Goal: Task Accomplishment & Management: Complete application form

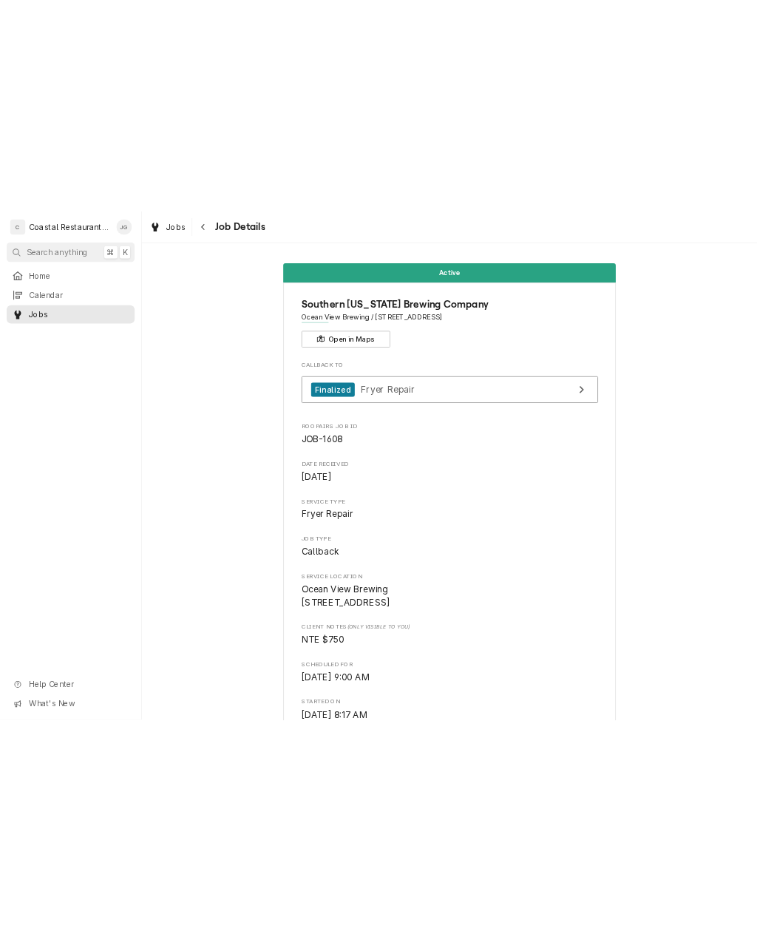
scroll to position [200, 0]
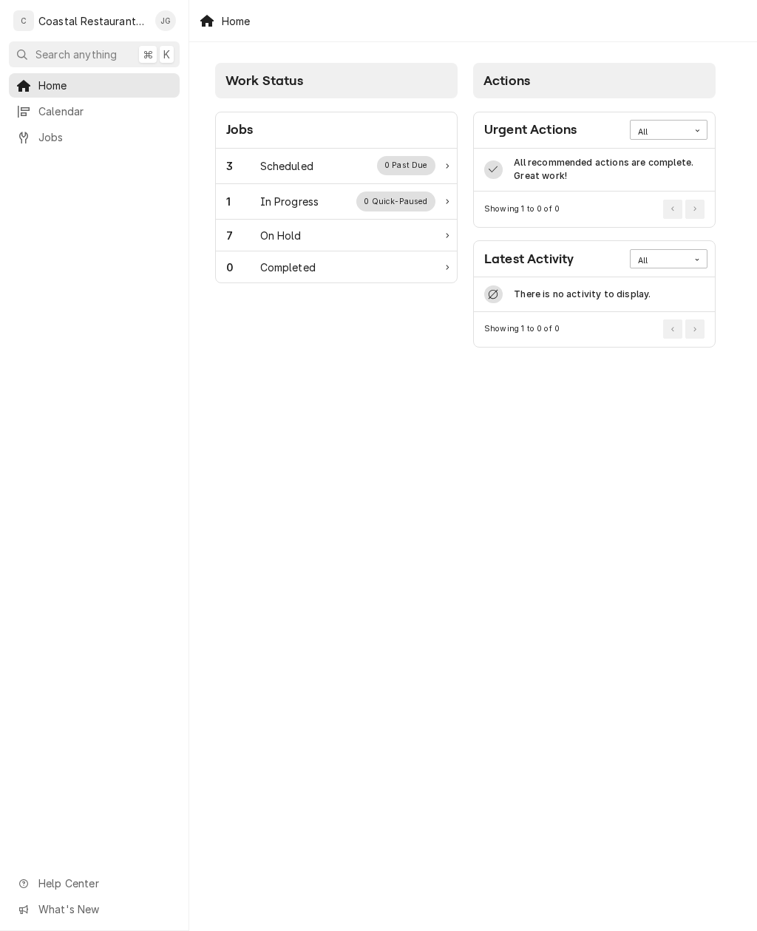
click at [289, 151] on div "3 Scheduled 0 Past Due" at bounding box center [336, 167] width 241 height 36
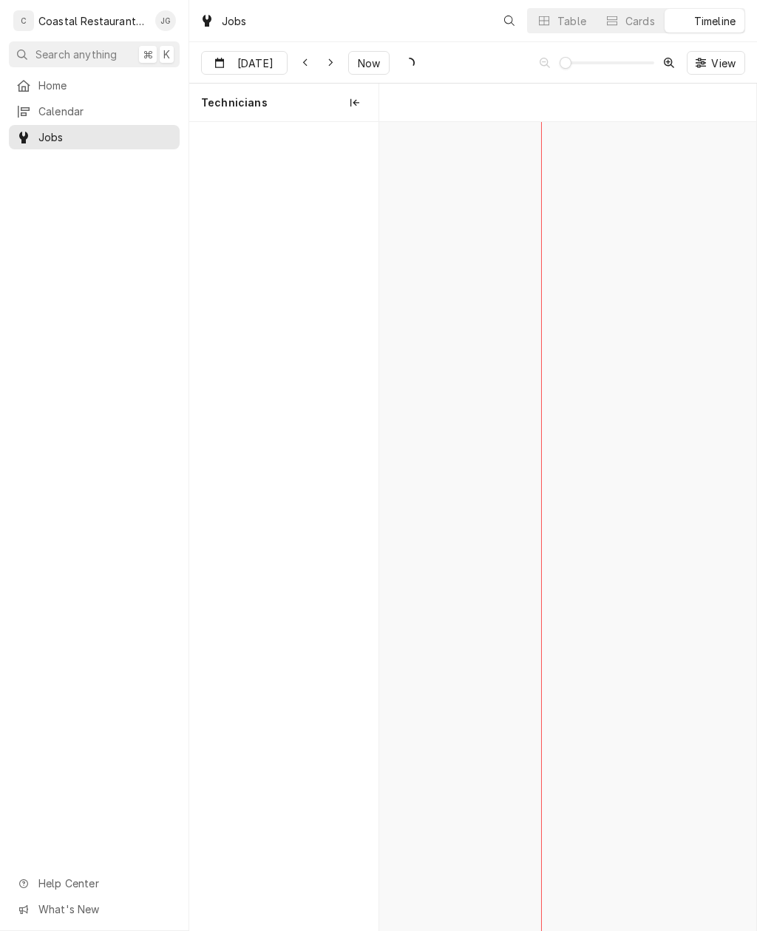
scroll to position [0, 7478]
click at [533, 173] on div "Southern Delaware Brewing Company | Ocean View, 19970" at bounding box center [535, 172] width 35 height 13
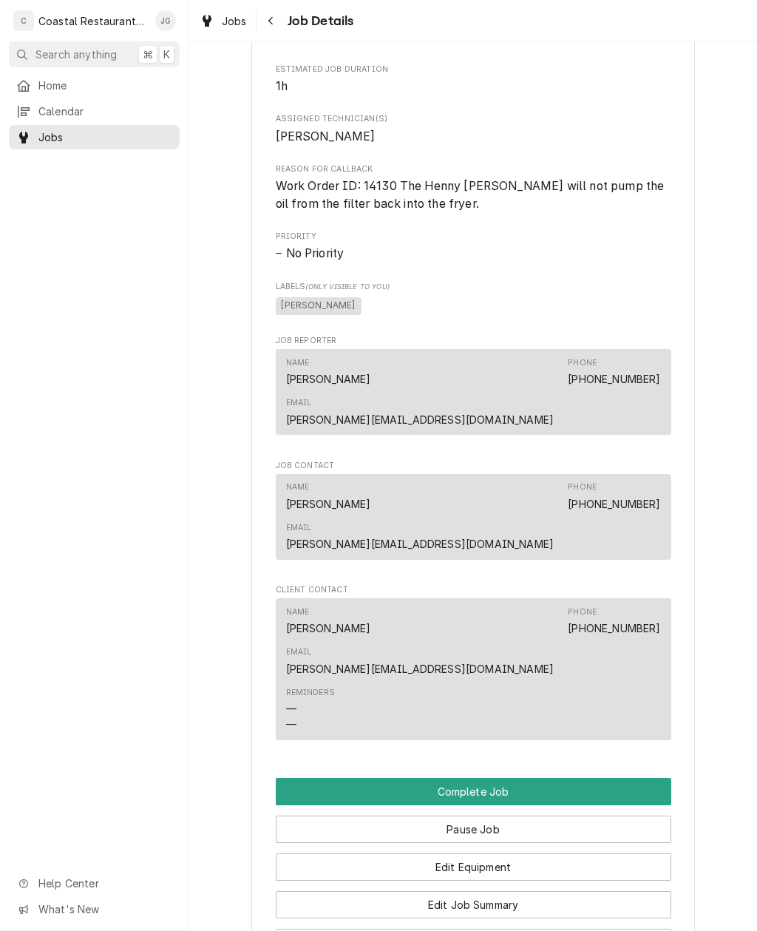
scroll to position [771, 0]
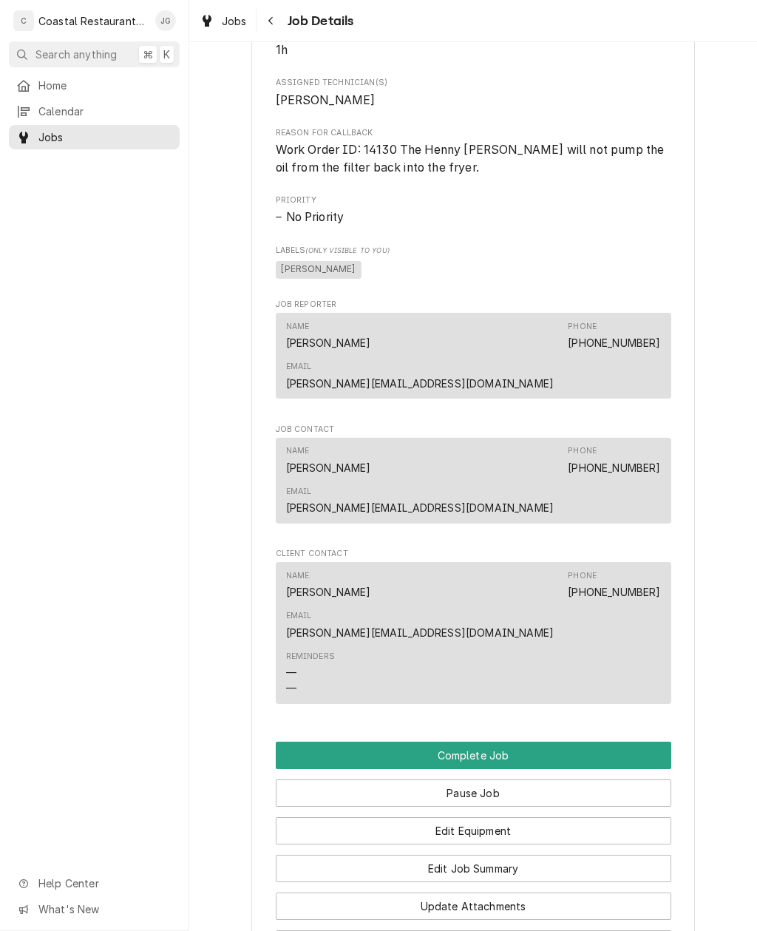
click at [510, 855] on button "Edit Job Summary" at bounding box center [474, 868] width 396 height 27
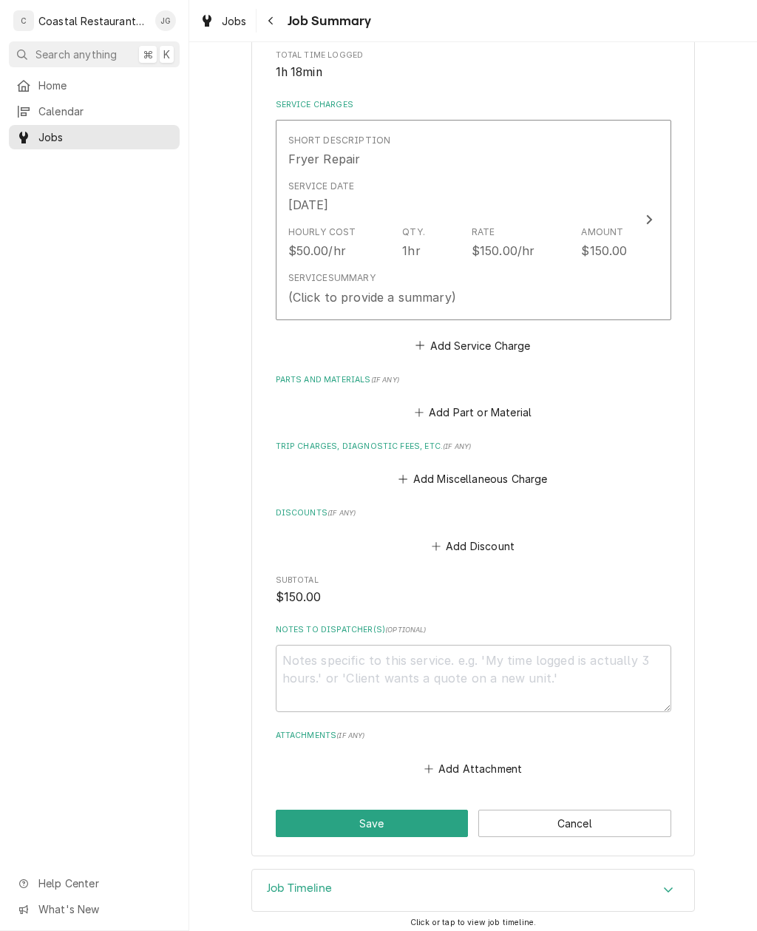
scroll to position [303, 0]
click at [496, 759] on button "Add Attachment" at bounding box center [474, 769] width 104 height 21
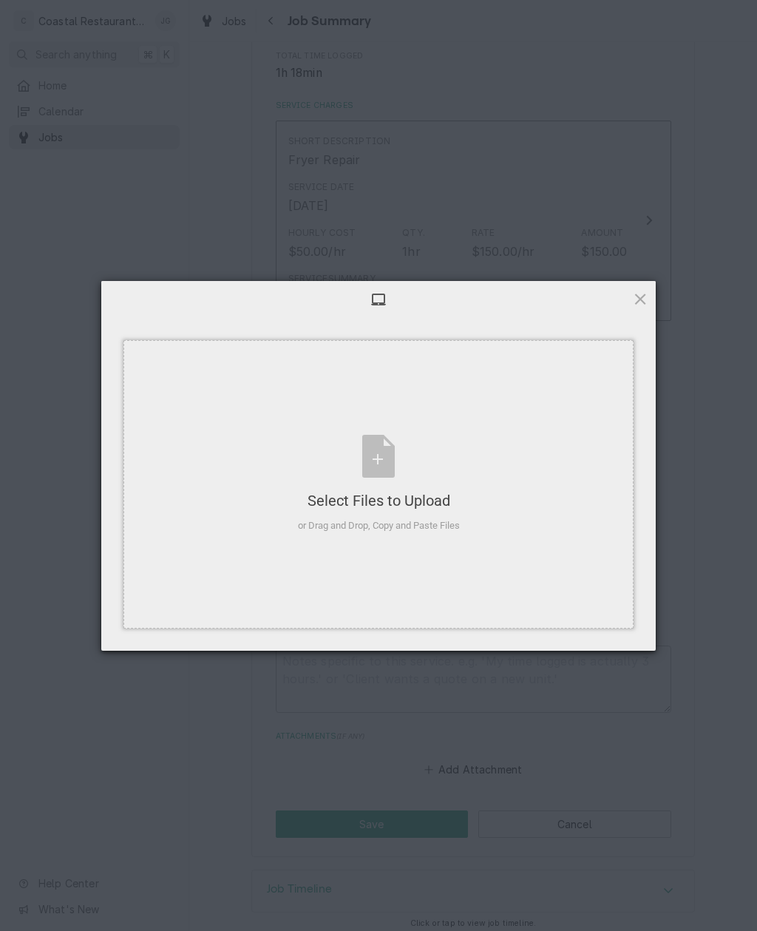
click at [392, 473] on div "Select Files to Upload or Drag and Drop, Copy and Paste Files" at bounding box center [379, 484] width 162 height 98
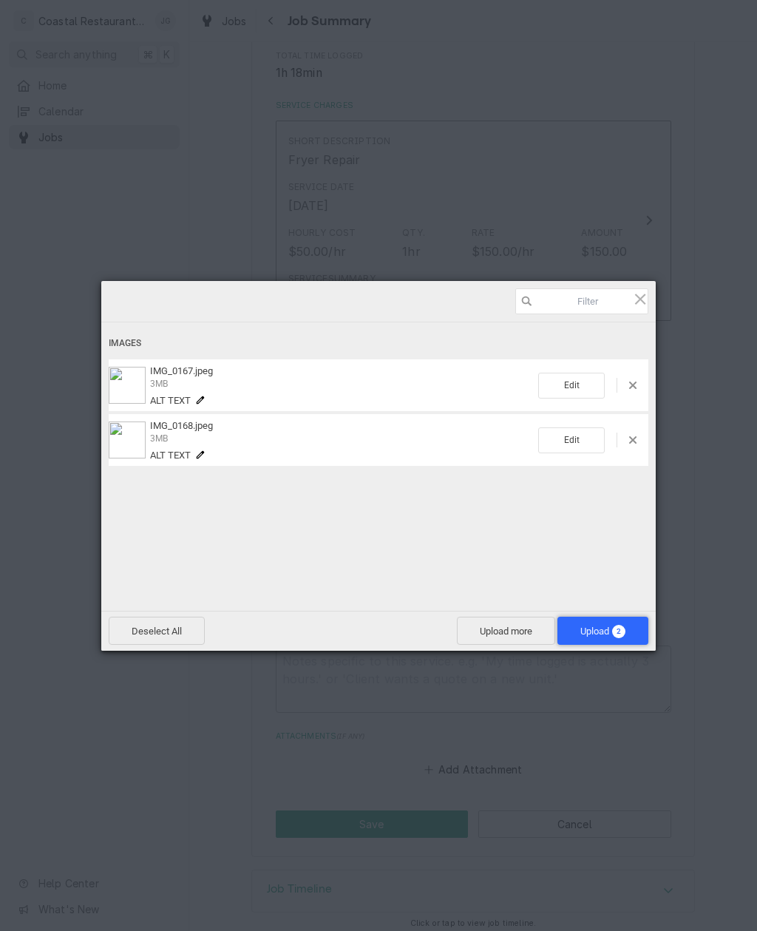
click at [603, 631] on span "Upload 2" at bounding box center [603, 631] width 45 height 11
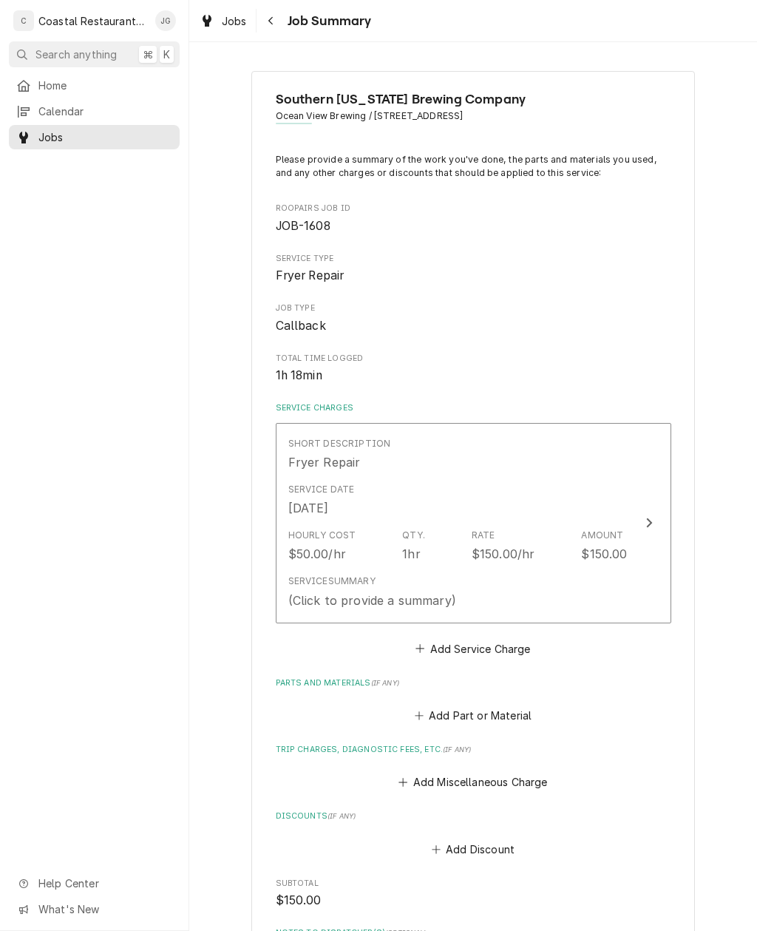
scroll to position [-1, 0]
click at [511, 497] on div "Service Date Sep 3, 2025" at bounding box center [458, 500] width 340 height 46
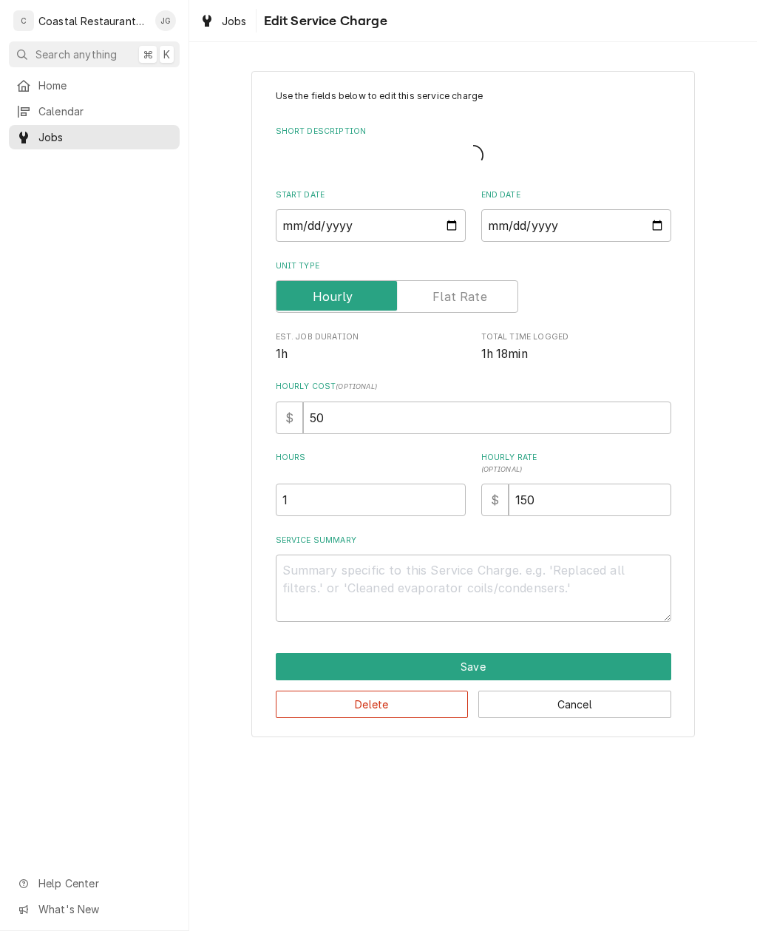
type textarea "x"
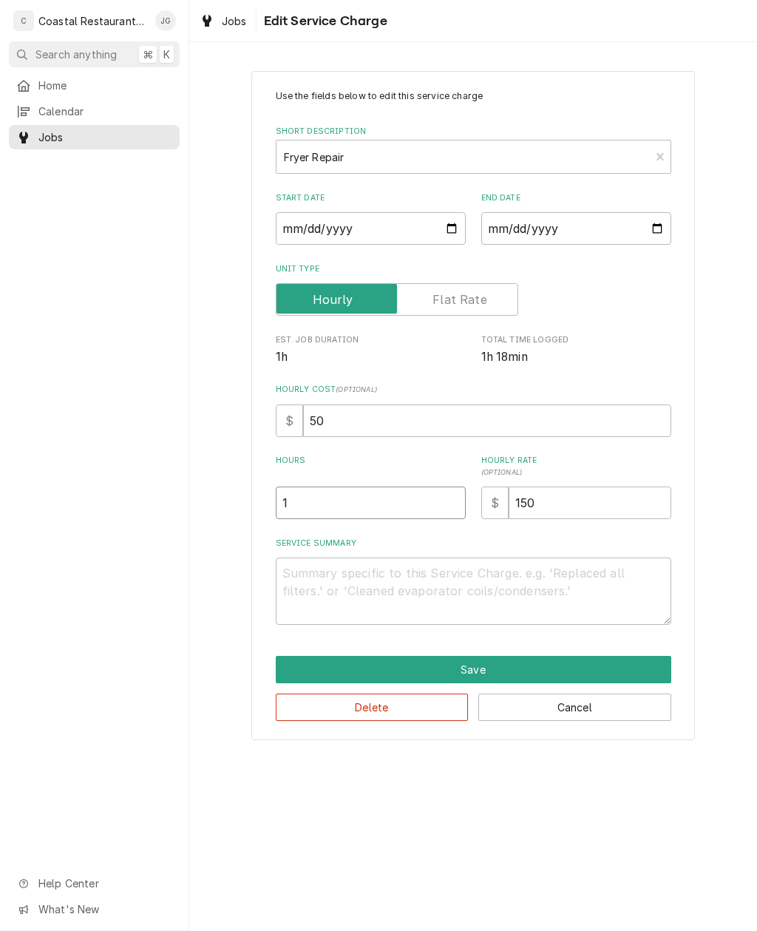
click at [381, 500] on input "1" at bounding box center [371, 503] width 190 height 33
type textarea "x"
type input "2"
type textarea "x"
type input "2"
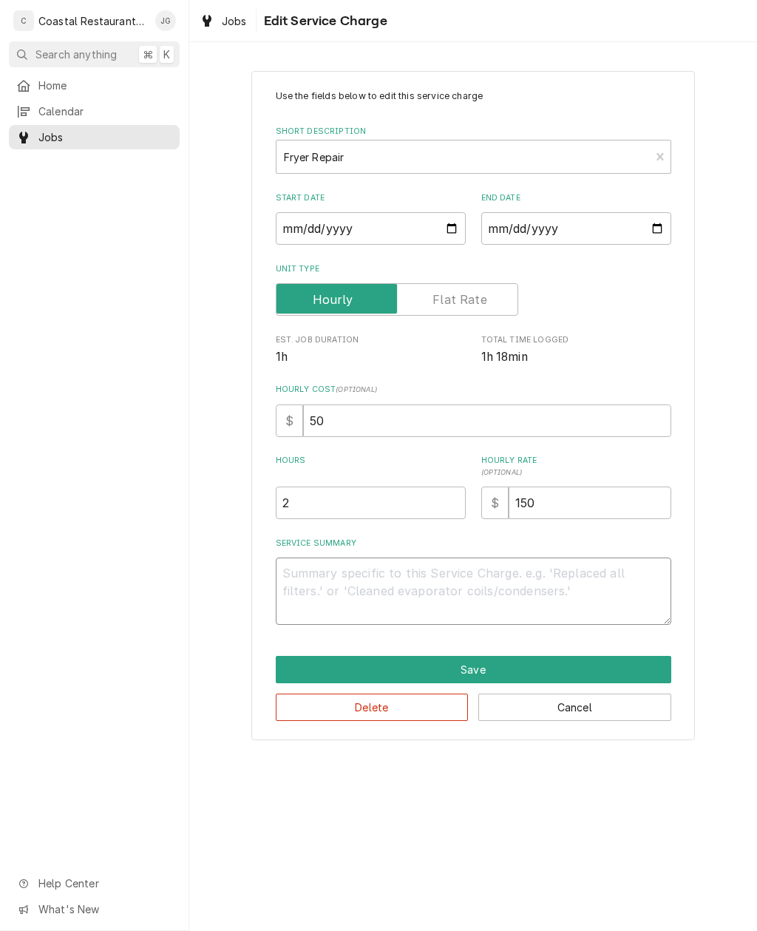
click at [351, 577] on textarea "Service Summary" at bounding box center [474, 591] width 396 height 67
type textarea "x"
type textarea "Ar"
type textarea "x"
type textarea "Arr"
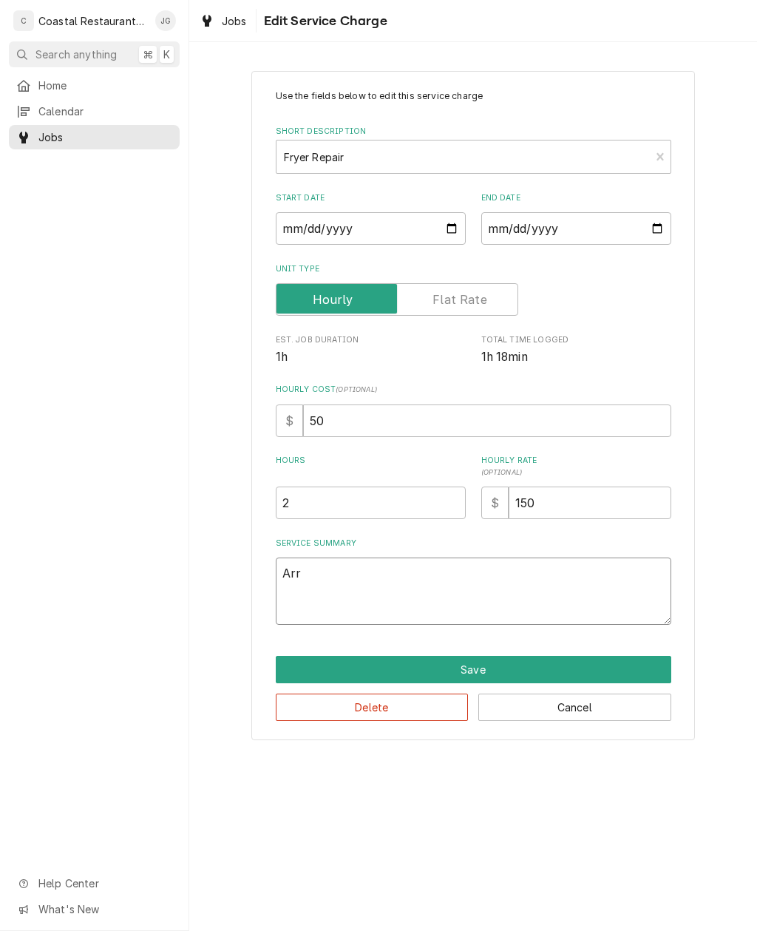
type textarea "x"
type textarea "Arrived"
type textarea "x"
type textarea "Arrived O"
type textarea "x"
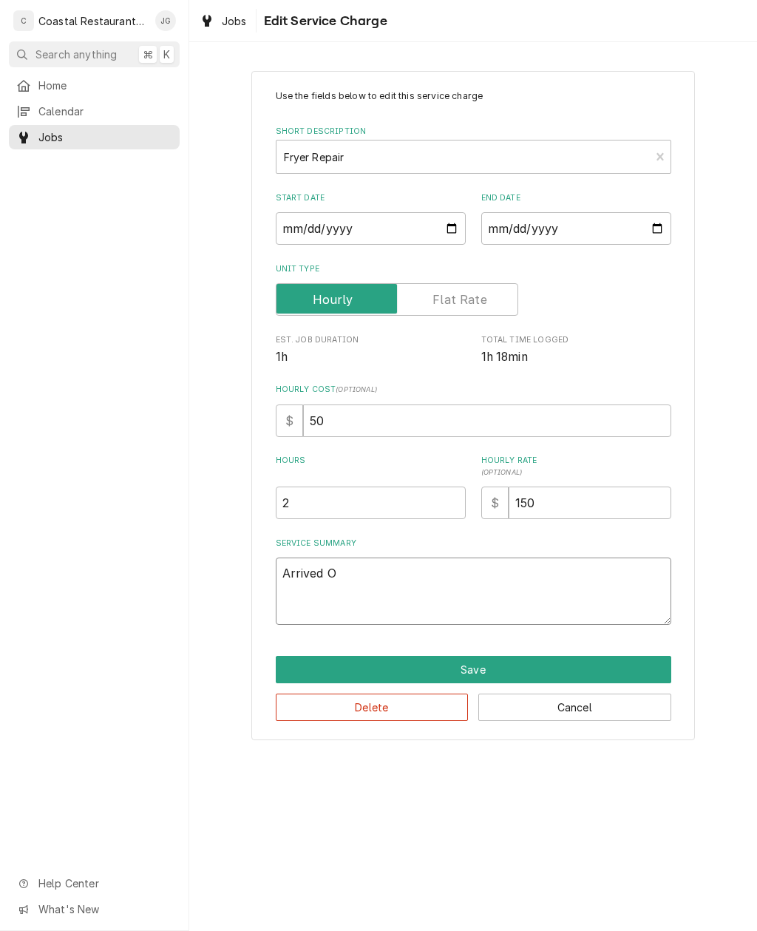
type textarea "Arrived On"
type textarea "x"
type textarea "Arrived Onsite"
type textarea "x"
type textarea "Arrived Onsite"
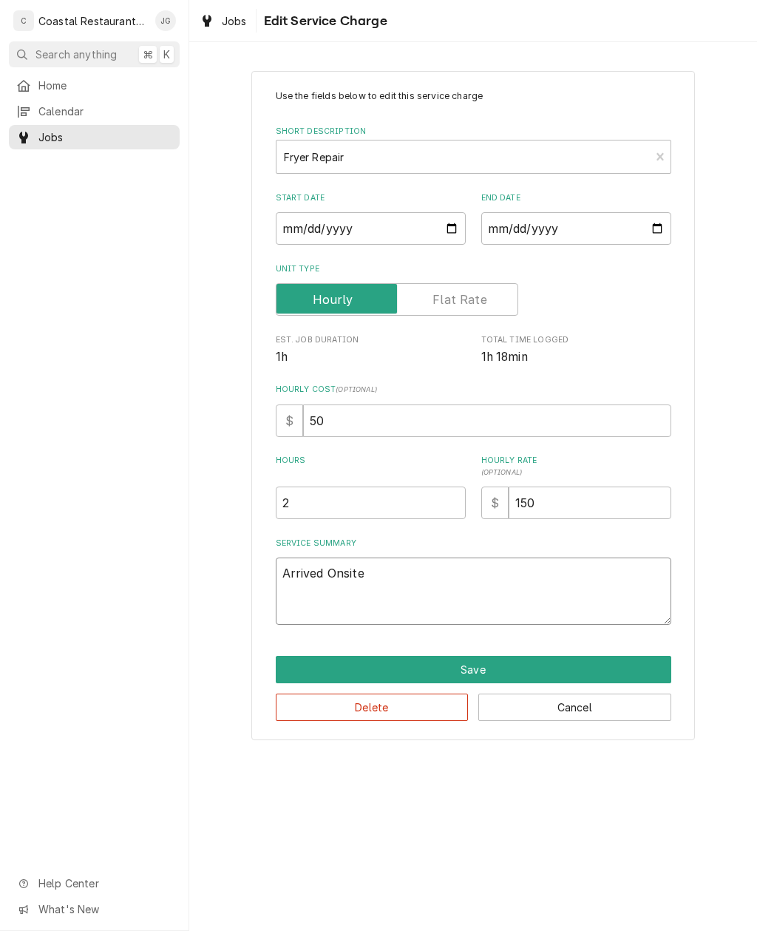
type textarea "x"
type textarea "Arrived Onsite"
type textarea "x"
type textarea "Arrived Onsi"
type textarea "x"
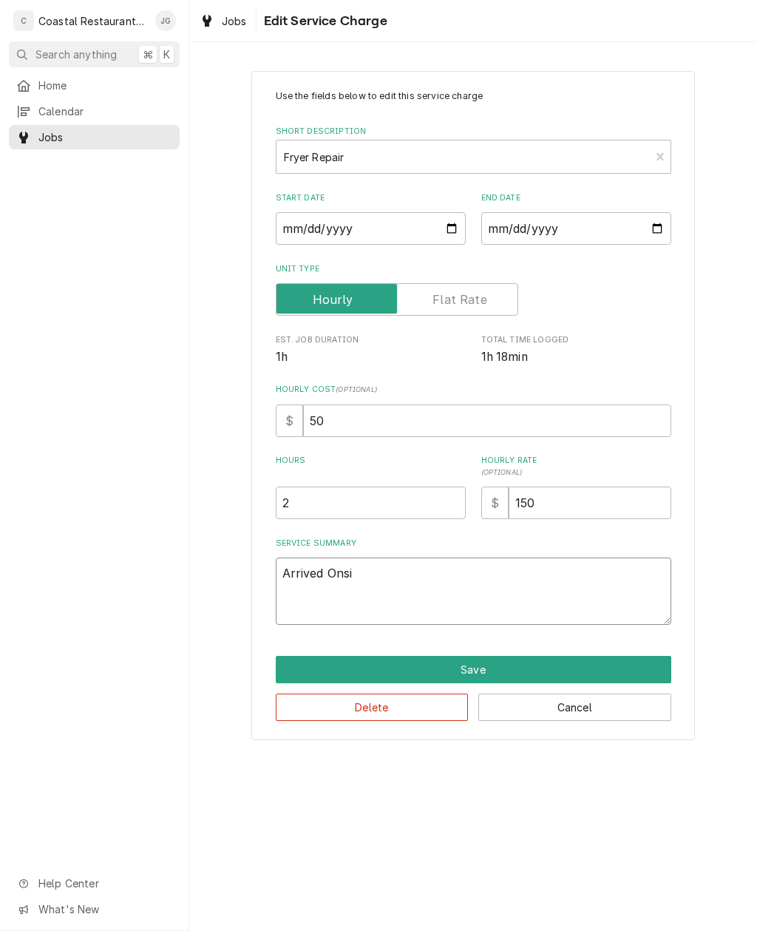
type textarea "Arrived Ons"
type textarea "x"
type textarea "Arrived O"
type textarea "x"
type textarea "Arrived"
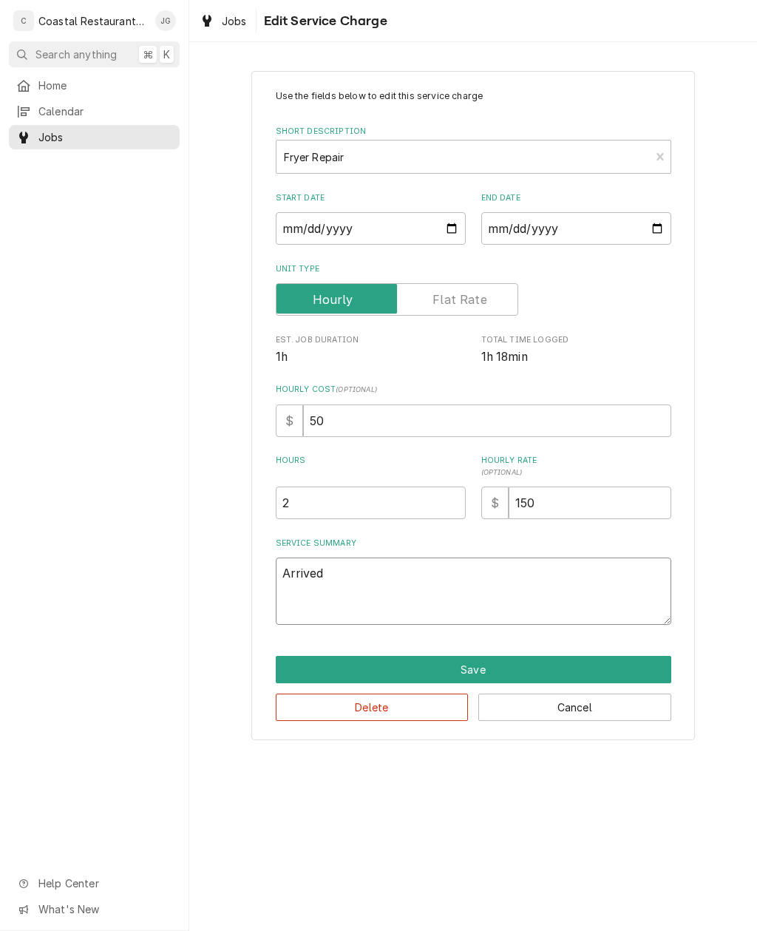
type textarea "x"
type textarea "Arrived om"
type textarea "x"
type textarea "Arrived o"
type textarea "x"
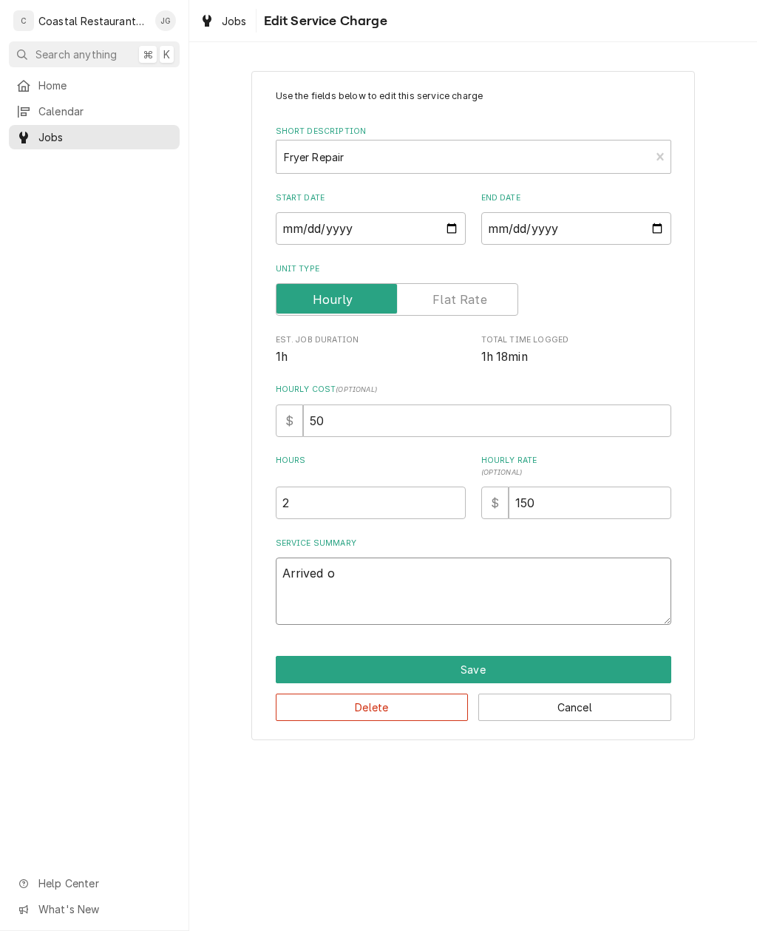
type textarea "Arrived on"
type textarea "x"
type textarea "Arrived ons"
type textarea "x"
type textarea "Arrived onsite"
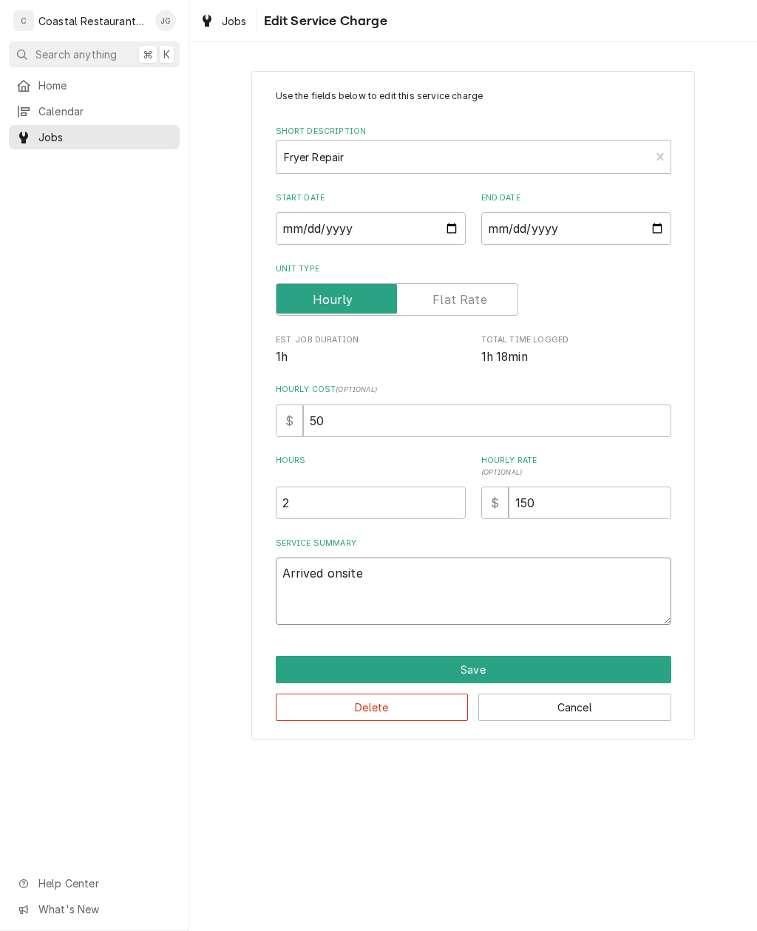
type textarea "x"
type textarea "Arrived onsite f"
type textarea "x"
type textarea "Arrived onsite fo"
type textarea "x"
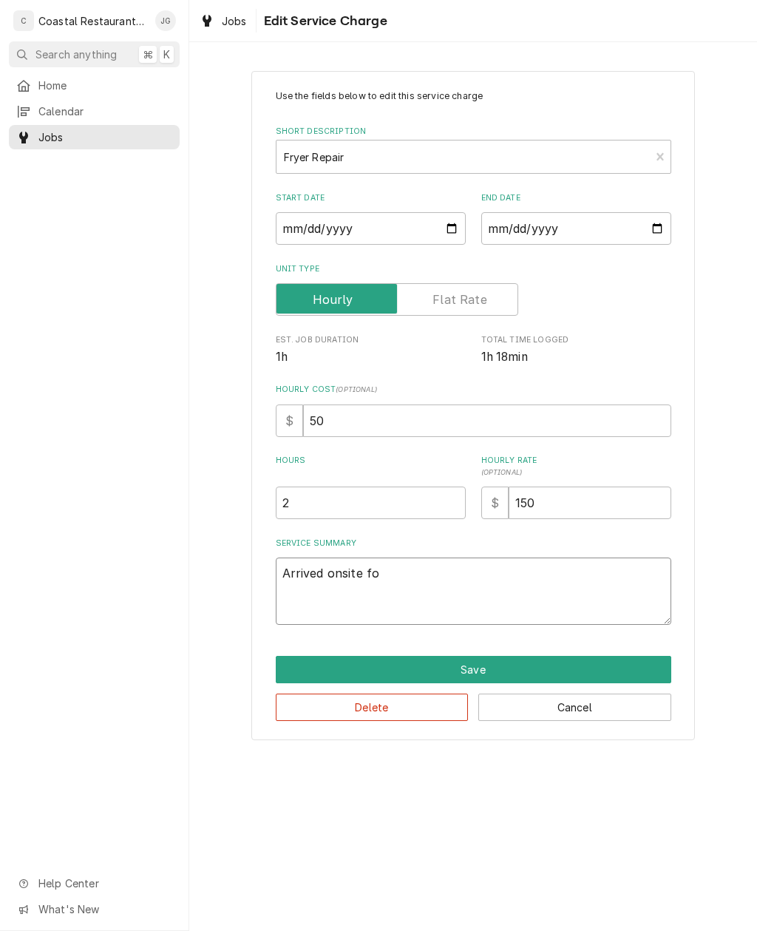
type textarea "Arrived onsite fou"
type textarea "x"
type textarea "Arrived onsite foun"
type textarea "x"
type textarea "Arrived onsite found"
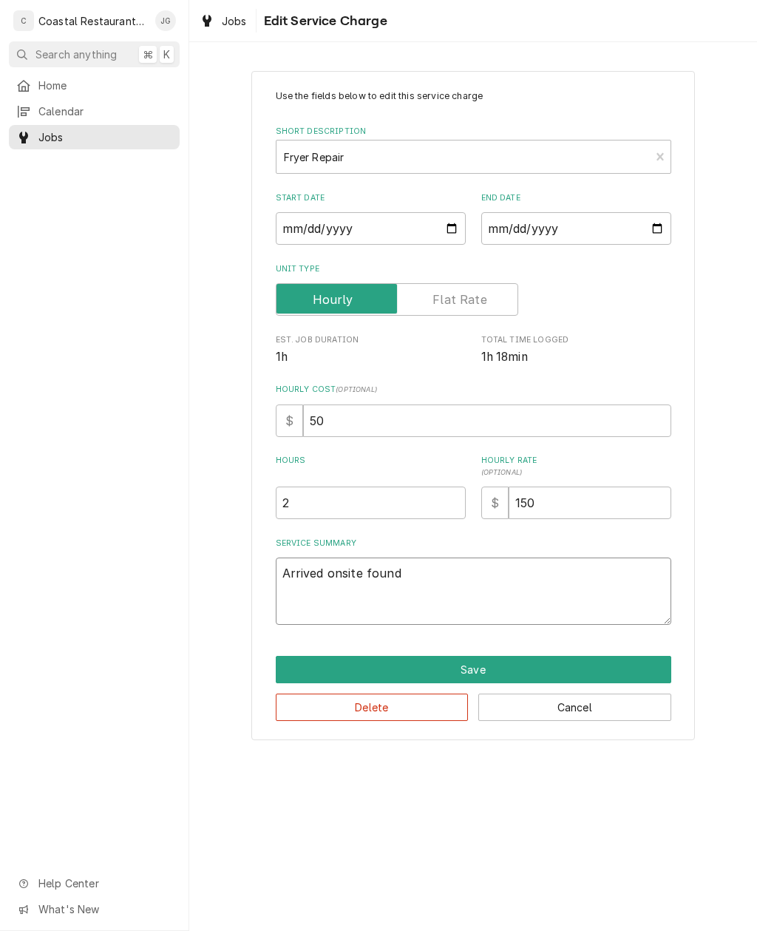
type textarea "x"
type textarea "Arrived onsite found u"
type textarea "x"
type textarea "Arrived onsite found uni"
type textarea "x"
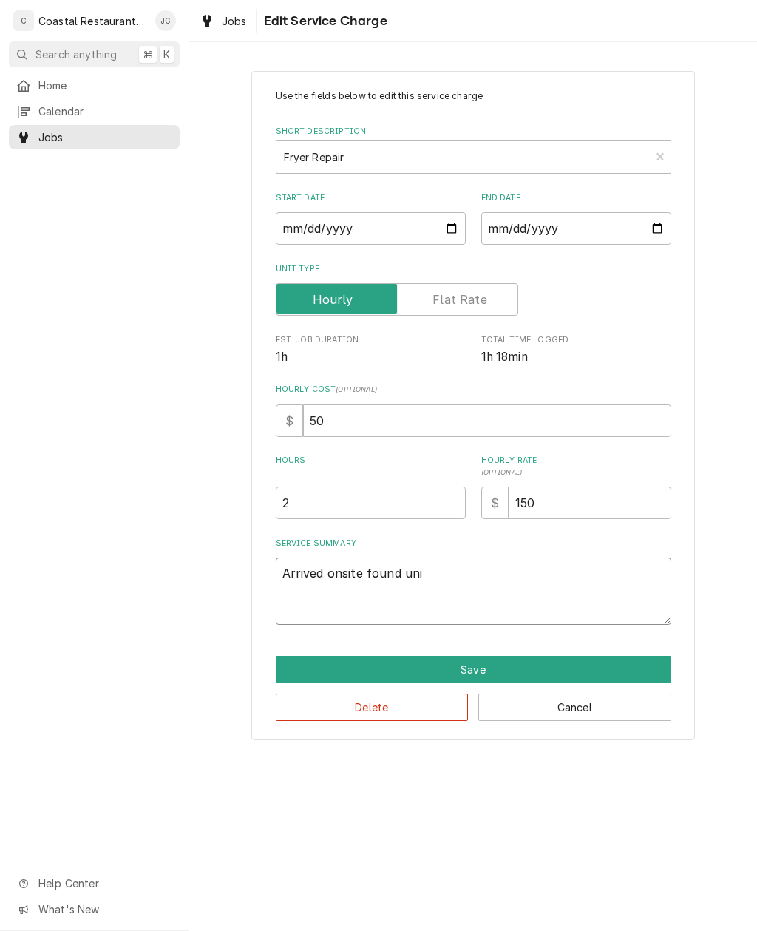
type textarea "Arrived onsite found unit"
type textarea "x"
type textarea "Arrived onsite found unit o"
type textarea "x"
type textarea "Arrived onsite found unit of"
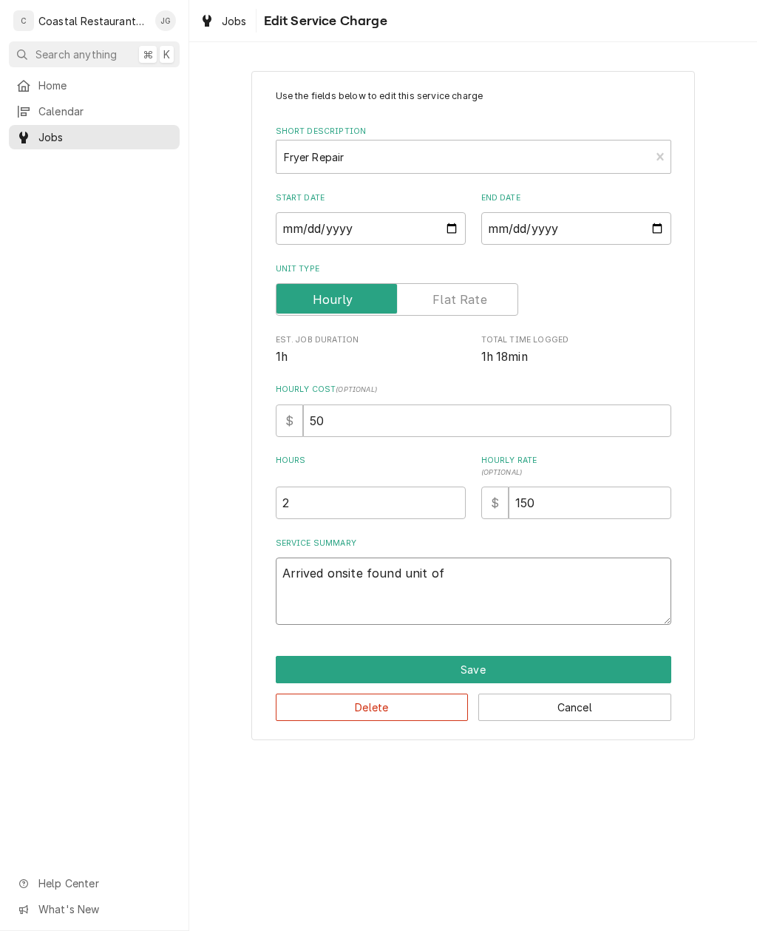
type textarea "x"
type textarea "Arrived onsite found unit off"
type textarea "x"
type textarea "Arrived onsite found unit off"
type textarea "x"
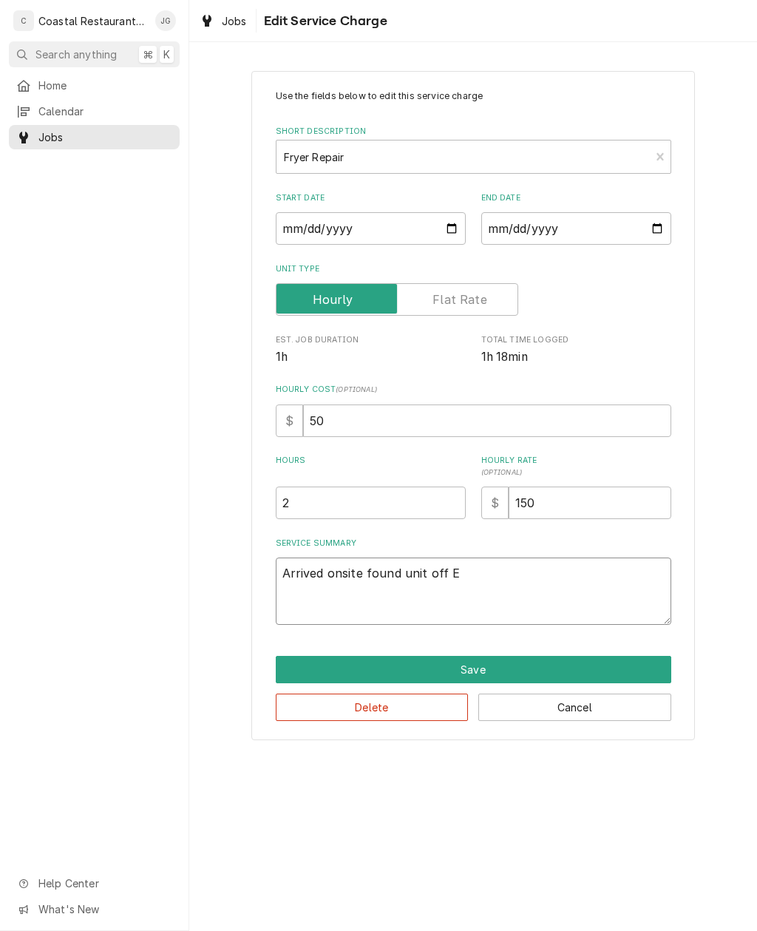
type textarea "Arrived onsite found unit off Em"
type textarea "x"
type textarea "Arrived onsite found unit off Emp"
type textarea "x"
type textarea "Arrived onsite found unit off Empy"
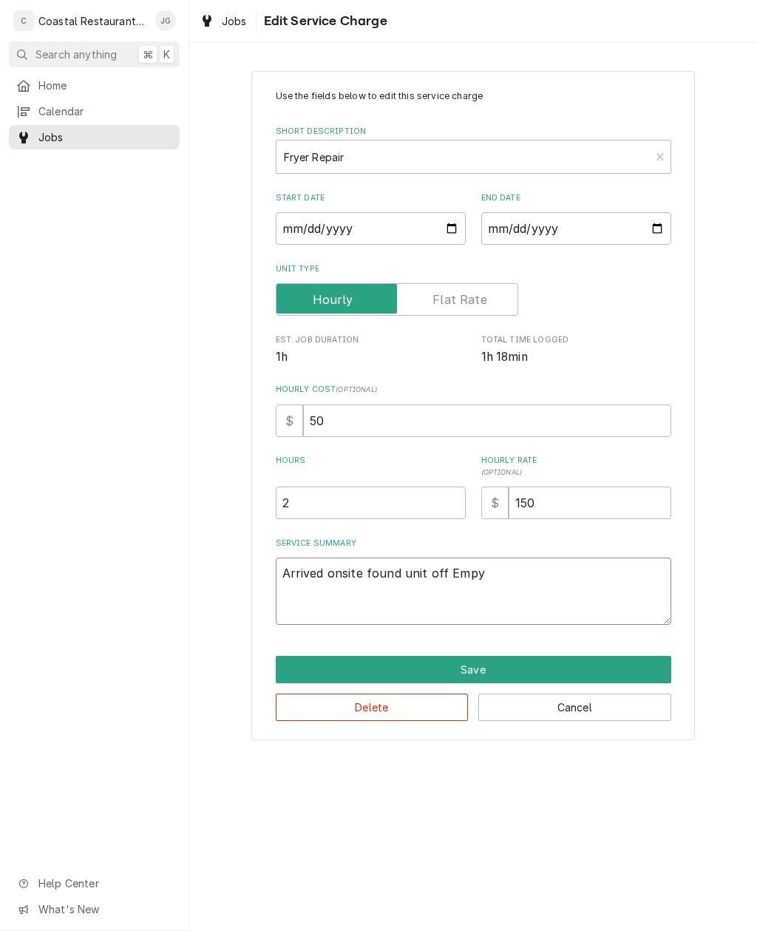
type textarea "x"
type textarea "Arrived onsite found unit off Emp"
type textarea "x"
type textarea "Arrived onsite found unit off E"
type textarea "x"
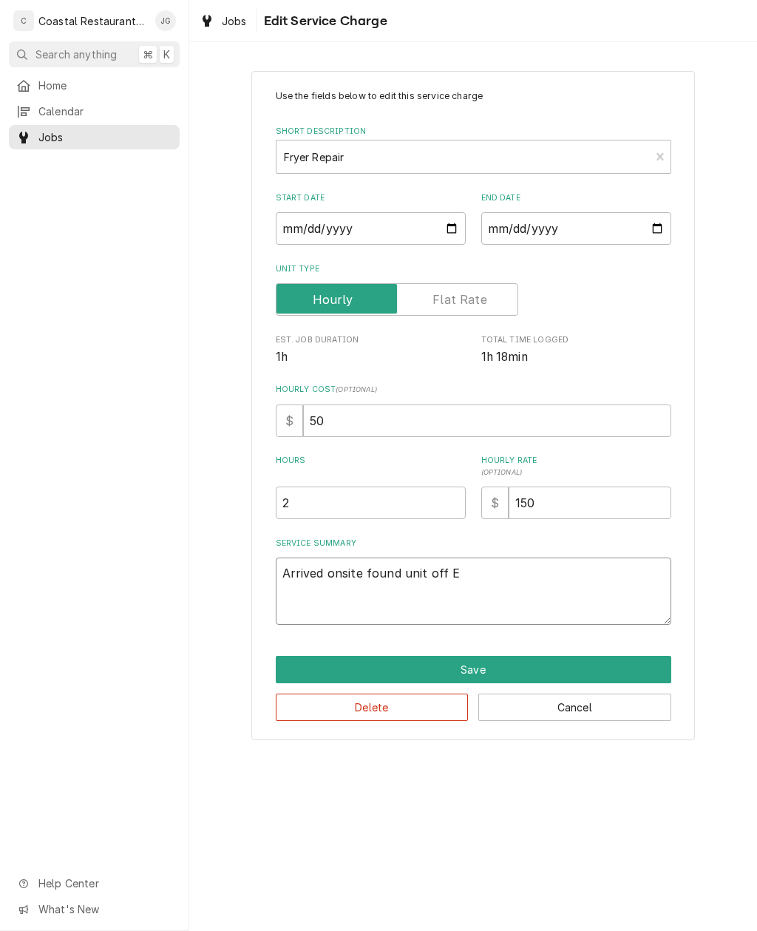
type textarea "Arrived onsite found unit off"
type textarea "x"
type textarea "Arrived onsite found unit of"
type textarea "x"
type textarea "Arrived onsite found unit o"
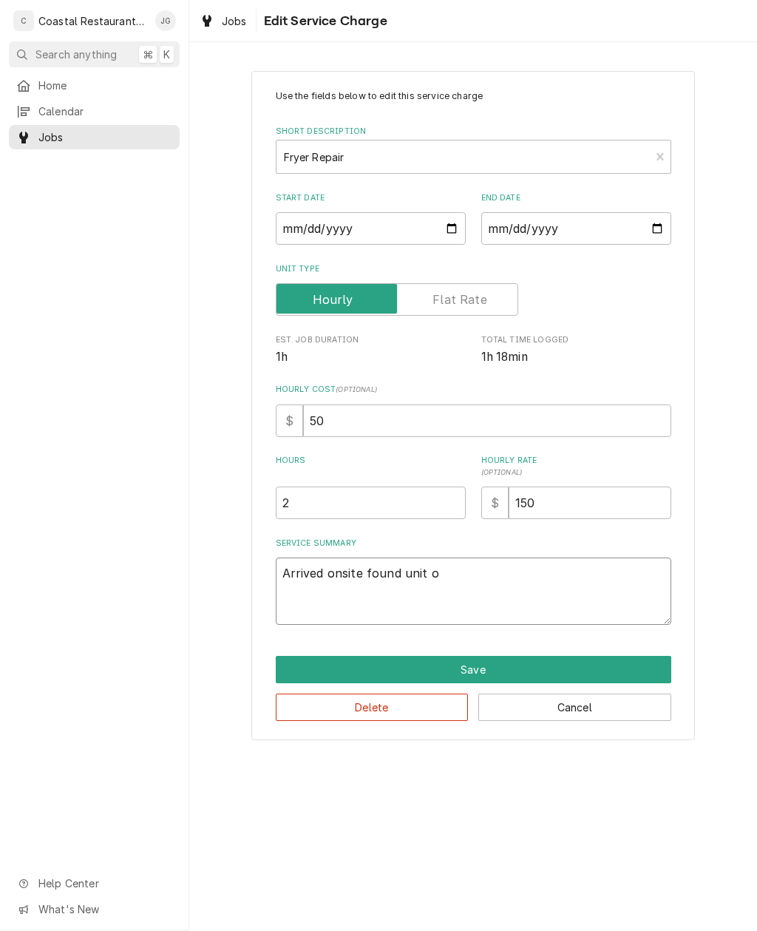
type textarea "x"
type textarea "Arrived onsite found unit of"
type textarea "x"
type textarea "Arrived onsite found unit off"
type textarea "x"
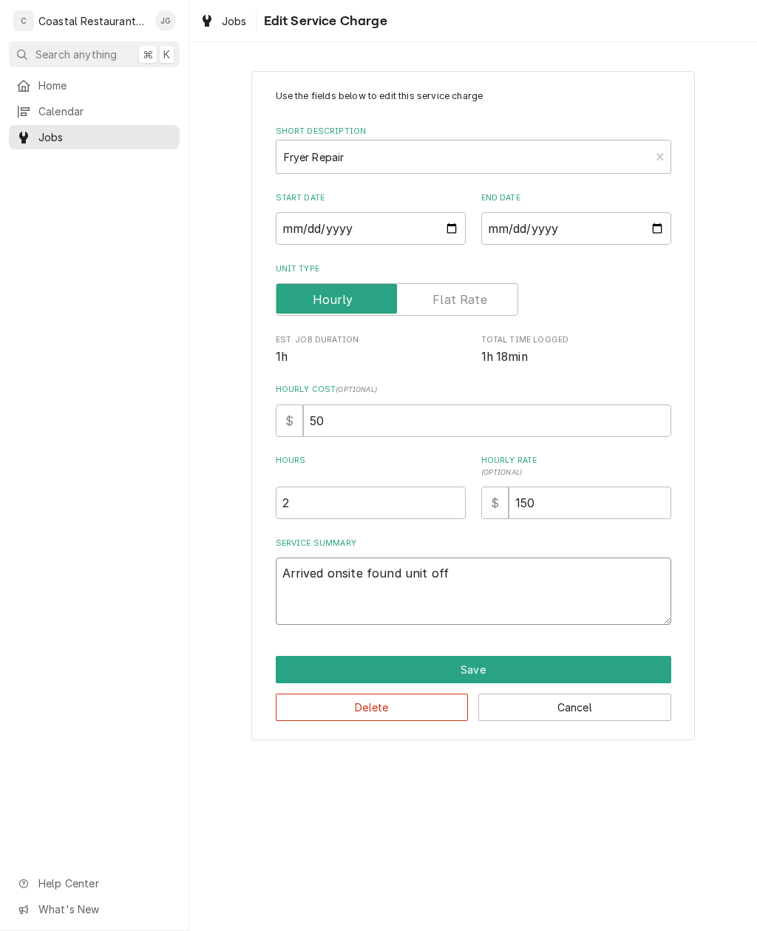
type textarea "Arrived onsite found unit off a"
type textarea "x"
type textarea "Arrived onsite found unit off an"
type textarea "x"
type textarea "Arrived onsite found unit off and"
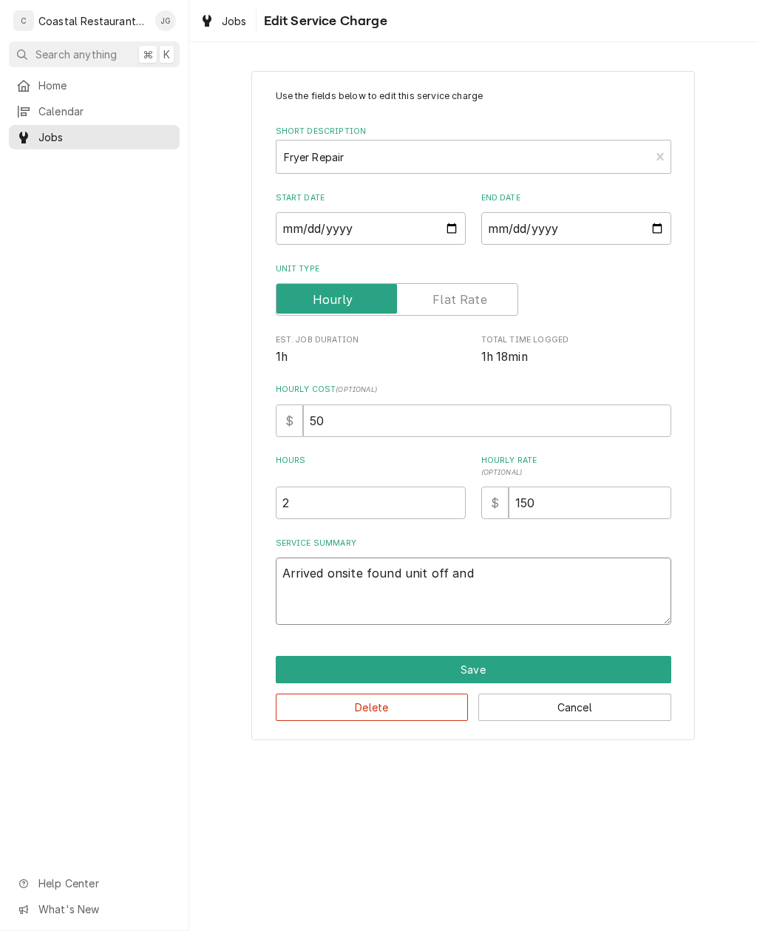
type textarea "x"
type textarea "Arrived onsite found unit off and"
type textarea "x"
type textarea "Arrived onsite found unit off and n"
type textarea "x"
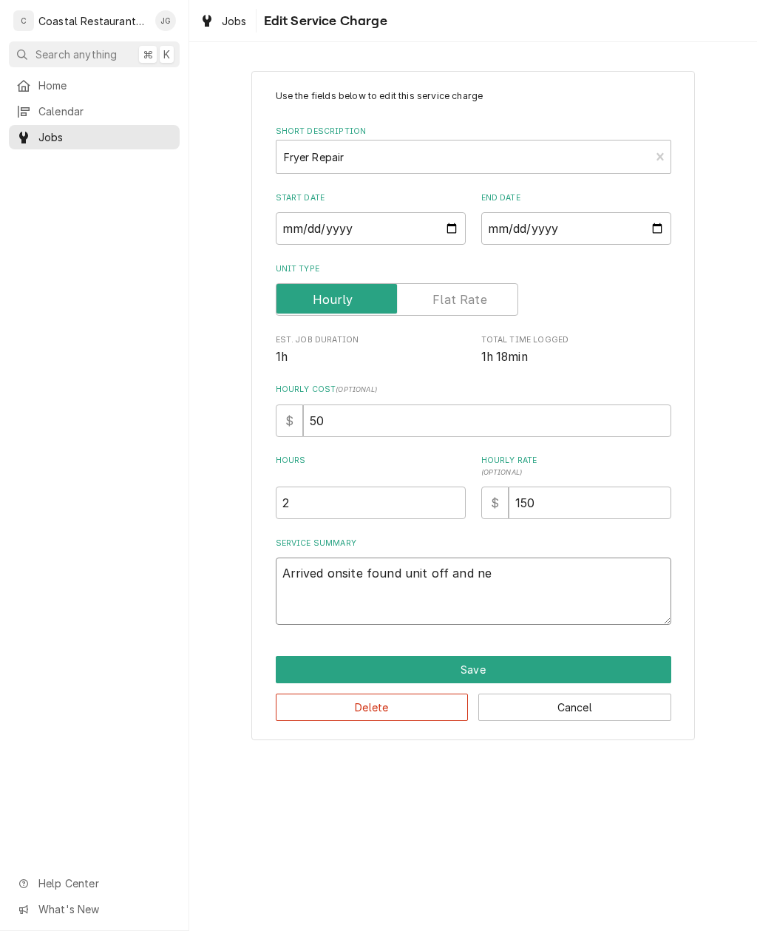
type textarea "Arrived onsite found unit off and new"
type textarea "x"
type textarea "Arrived onsite found unit off and new"
type textarea "x"
type textarea "Arrived onsite found unit off and new oi"
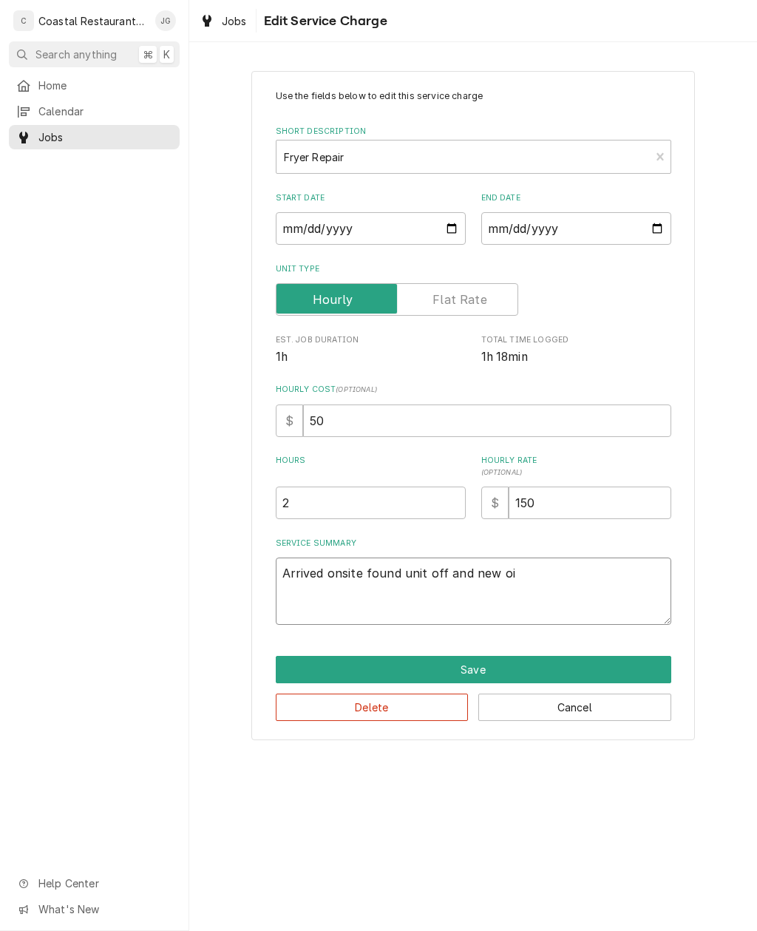
type textarea "x"
type textarea "Arrived onsite found unit off and new oil"
type textarea "x"
type textarea "Arrived onsite found unit off and new oil i"
type textarea "x"
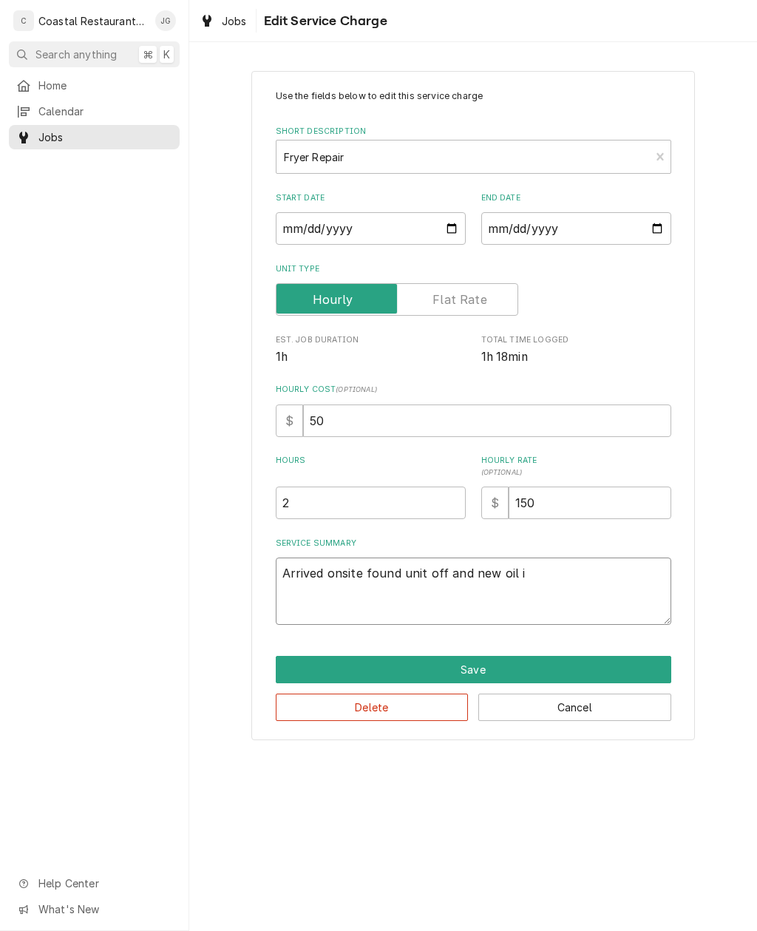
type textarea "Arrived onsite found unit off and new oil in"
type textarea "x"
type textarea "Arrived onsite found unit off and new oil in"
type textarea "x"
type textarea "Arrived onsite found unit off and new oil in va"
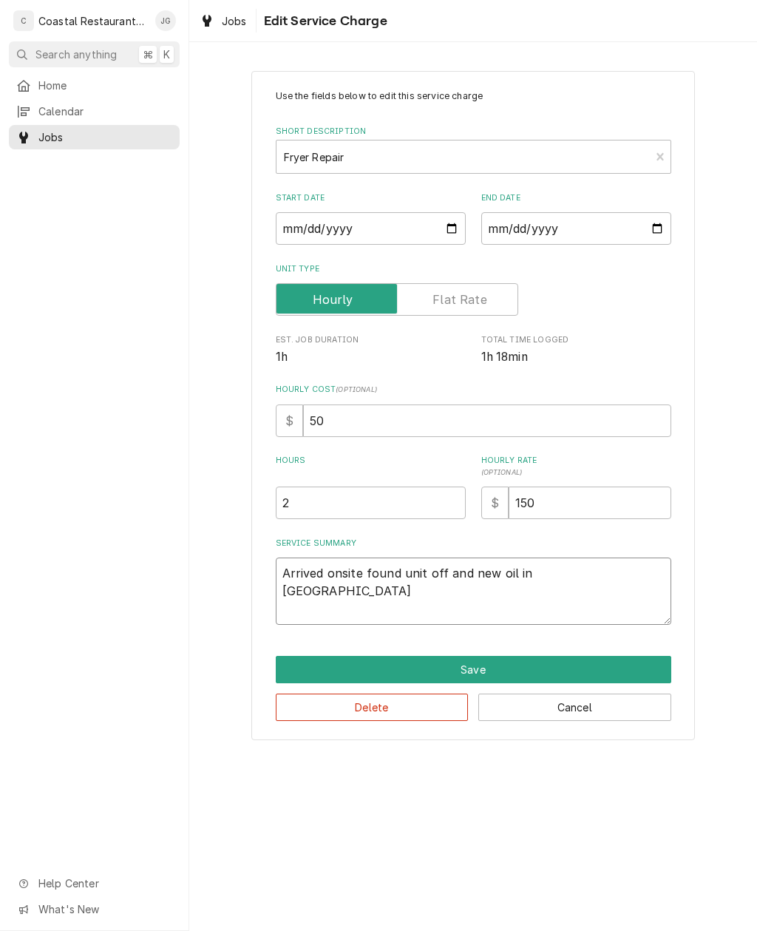
type textarea "x"
type textarea "Arrived onsite found unit off and new oil in vat"
type textarea "x"
type textarea "Arrived onsite found unit off and new oil in vat."
type textarea "x"
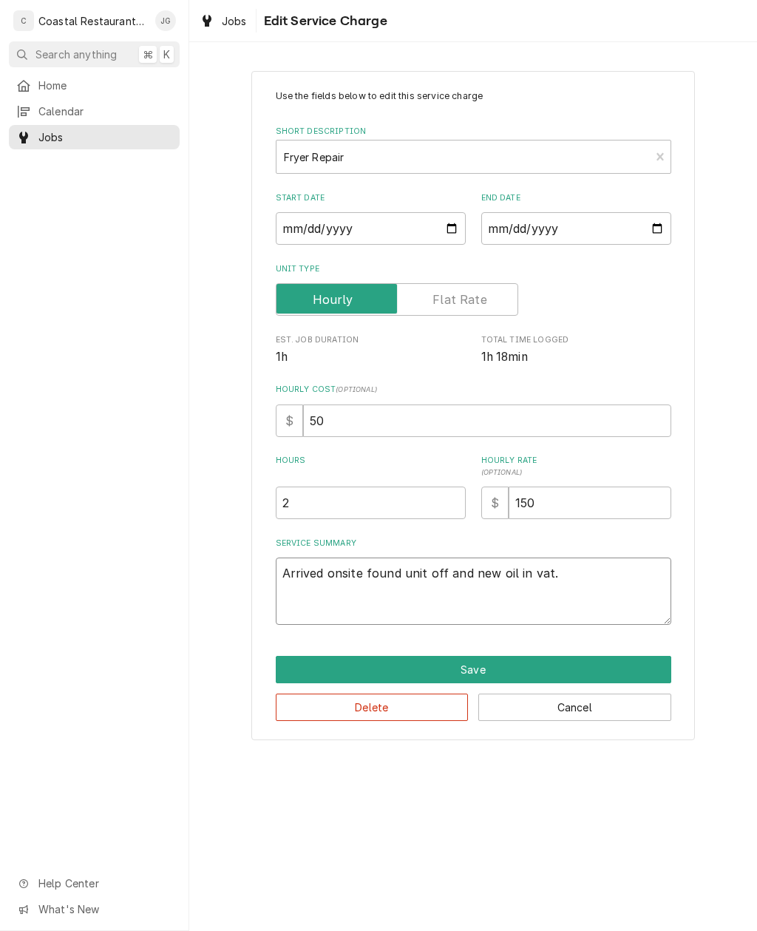
type textarea "Arrived onsite found unit off and new oil in vat. D"
type textarea "x"
type textarea "Arrived onsite found unit off and new oil in vat. Du"
type textarea "x"
type textarea "Arrived onsite found unit off and new oil in vat. Dum"
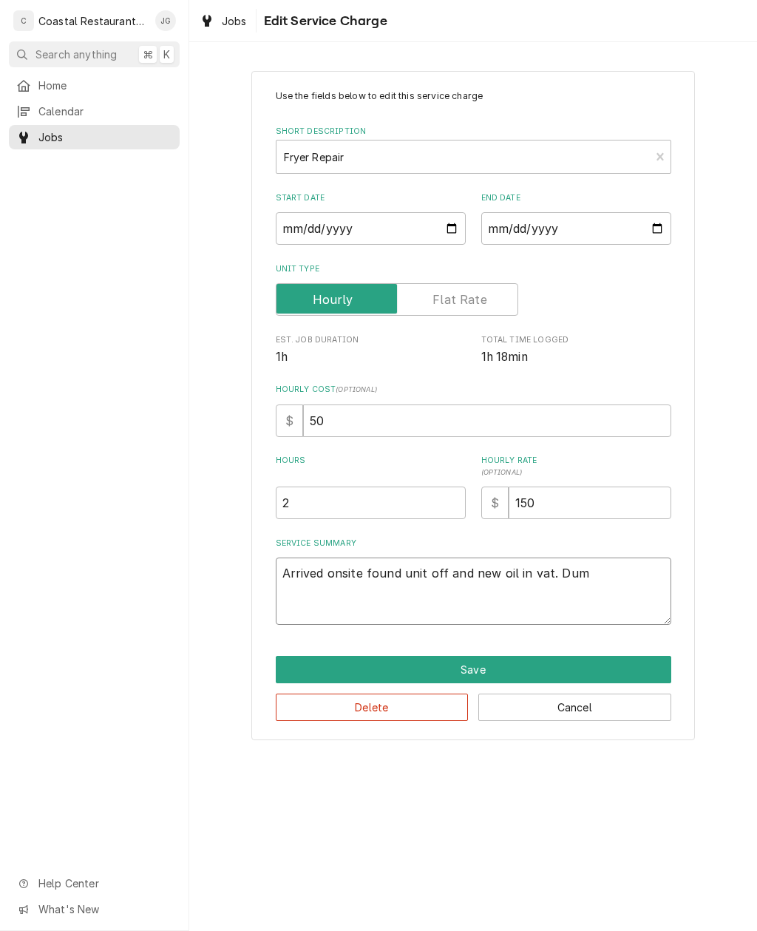
type textarea "x"
type textarea "Arrived onsite found unit off and new oil in vat. Dump"
type textarea "x"
type textarea "Arrived onsite found unit off and new oil in vat. Dumped"
type textarea "x"
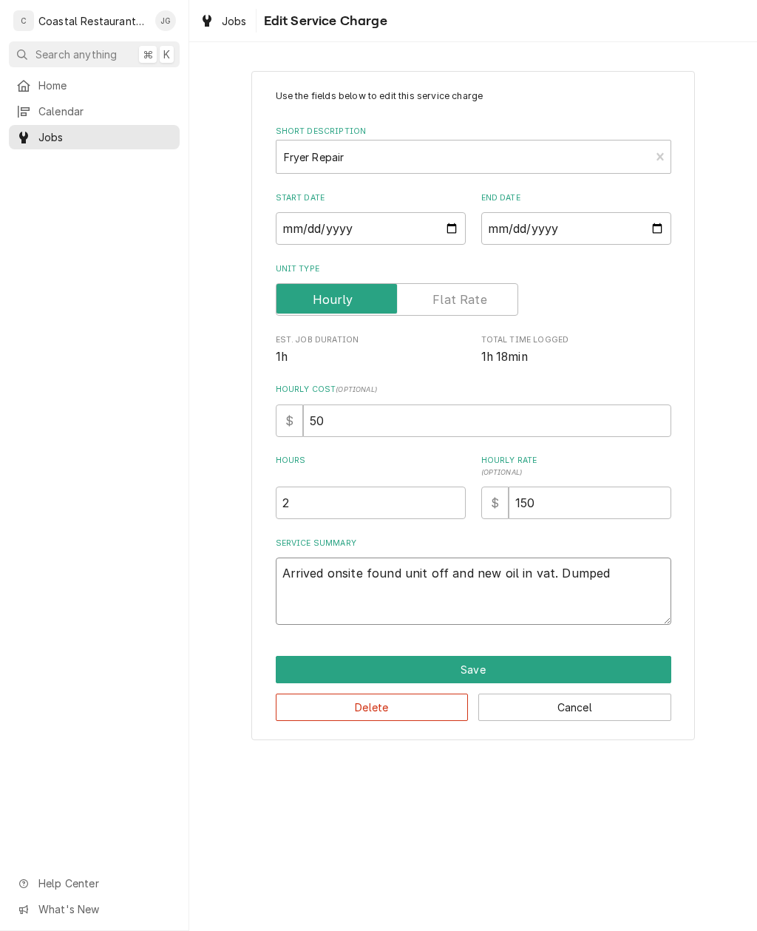
type textarea "Arrived onsite found unit off and new oil in vat. Dumped o"
type textarea "x"
type textarea "Arrived onsite found unit off and new oil in vat. Dumped oi"
type textarea "x"
type textarea "Arrived onsite found unit off and new oil in vat. Dumped oil"
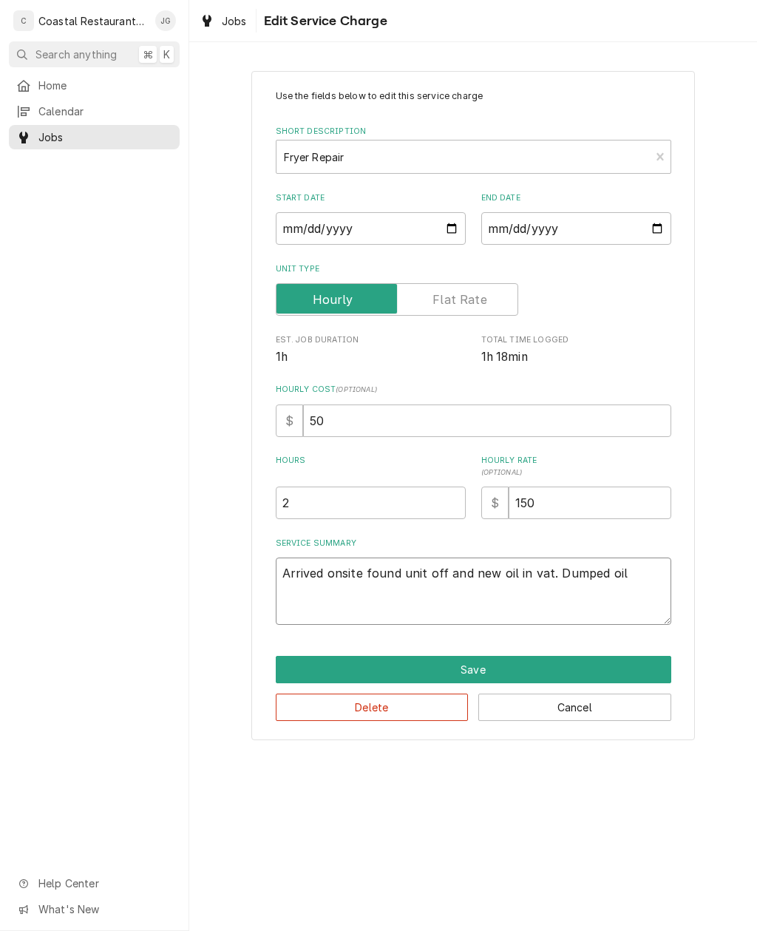
type textarea "x"
type textarea "Arrived onsite found unit off and new oil in vat. Dumped oil"
type textarea "x"
type textarea "Arrived onsite found unit off and new oil in vat. Dumped oil f"
type textarea "x"
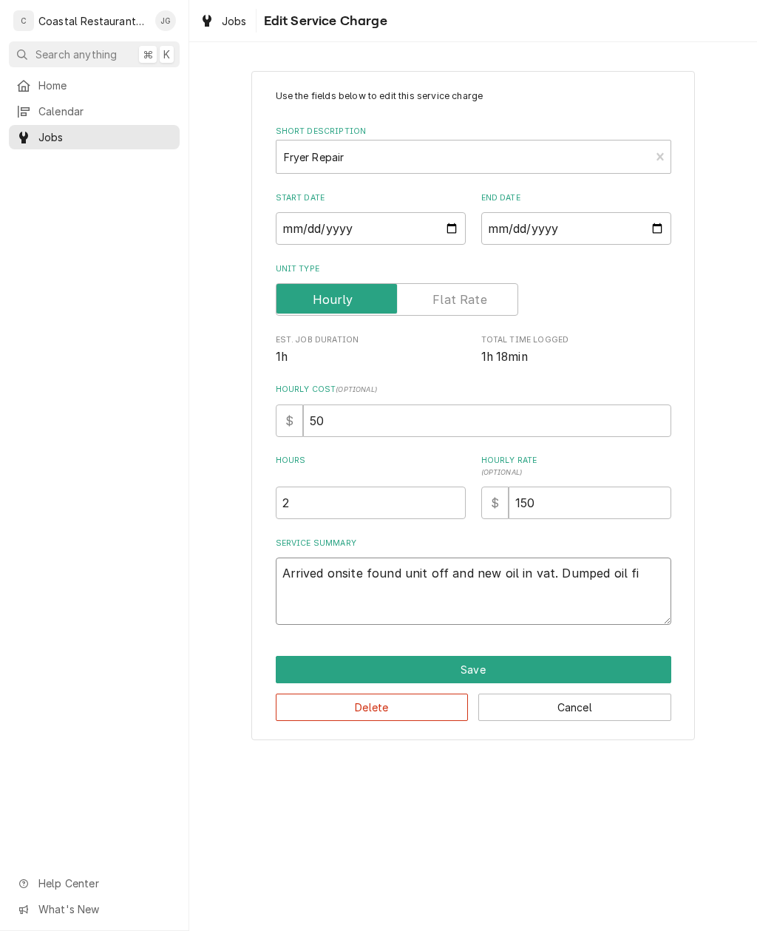
type textarea "Arrived onsite found unit off and new oil in vat. Dumped oil fil"
type textarea "x"
type textarea "Arrived onsite found unit off and new oil in vat. Dumped oil filte"
type textarea "x"
type textarea "Arrived onsite found unit off and new oil in vat. Dumped oil filter"
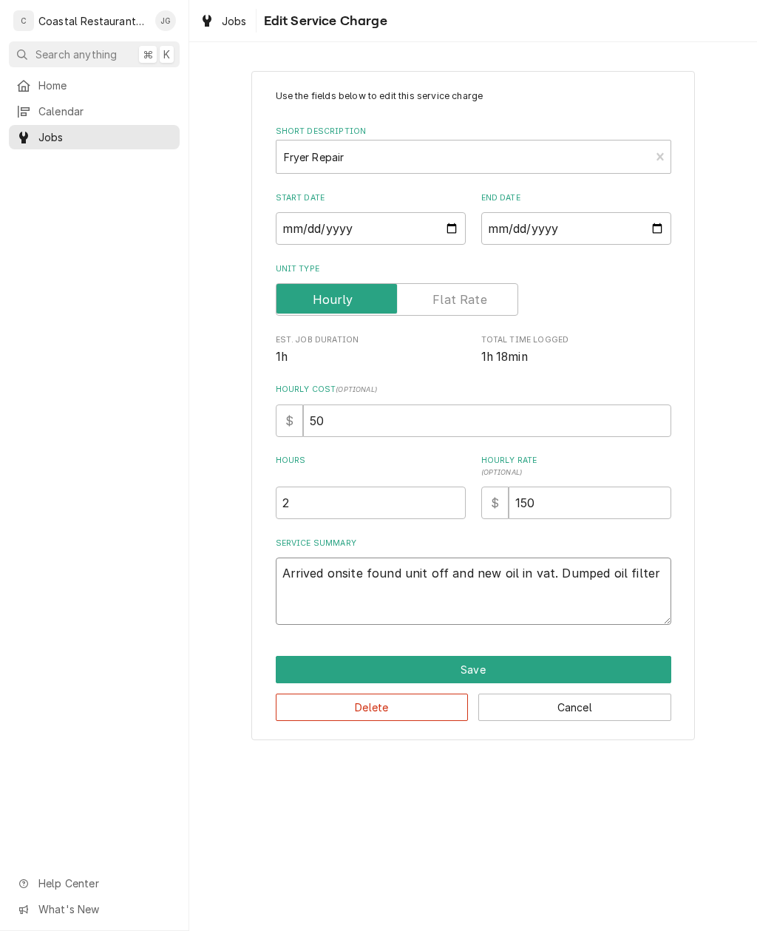
type textarea "x"
type textarea "Arrived onsite found unit off and new oil in vat. Dumped oil filtere"
type textarea "x"
type textarea "Arrived onsite found unit off and new oil in vat. Dumped oil filtered"
type textarea "x"
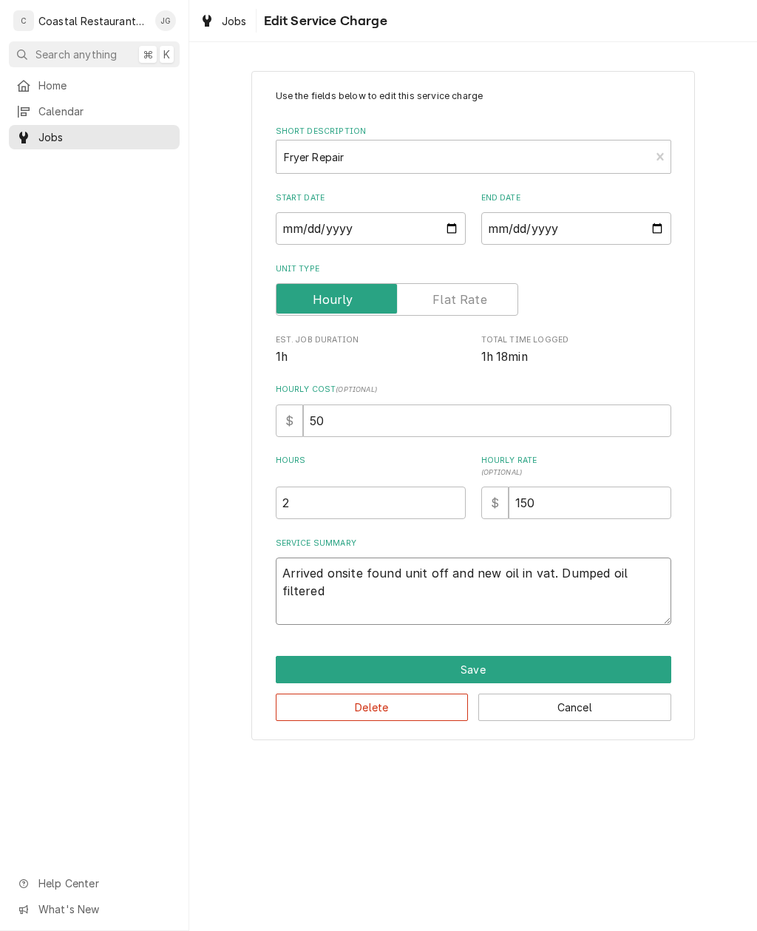
type textarea "Arrived onsite found unit off and new oil in vat. Dumped oil filtered"
type textarea "x"
type textarea "Arrived onsite found unit off and new oil in vat. Dumped oil filtered o"
type textarea "x"
type textarea "Arrived onsite found unit off and new oil in vat. Dumped oil filtered oi"
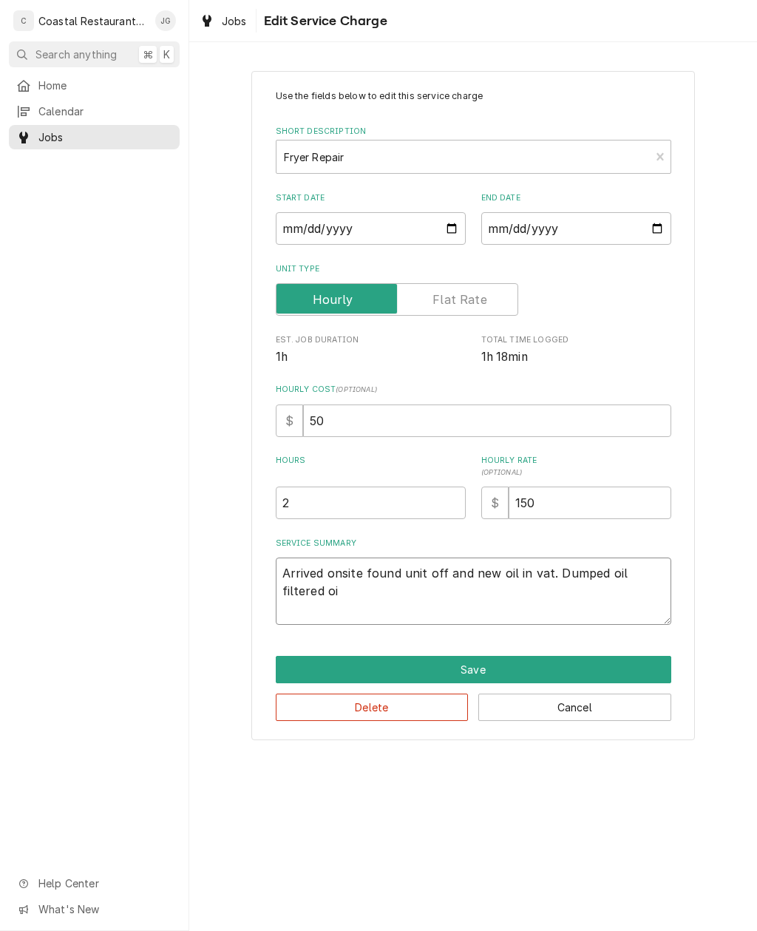
type textarea "x"
type textarea "Arrived onsite found unit off and new oil in vat. Dumped oil filtered oil"
type textarea "x"
type textarea "Arrived onsite found unit off and new oil in vat. Dumped oil filtered oil"
type textarea "x"
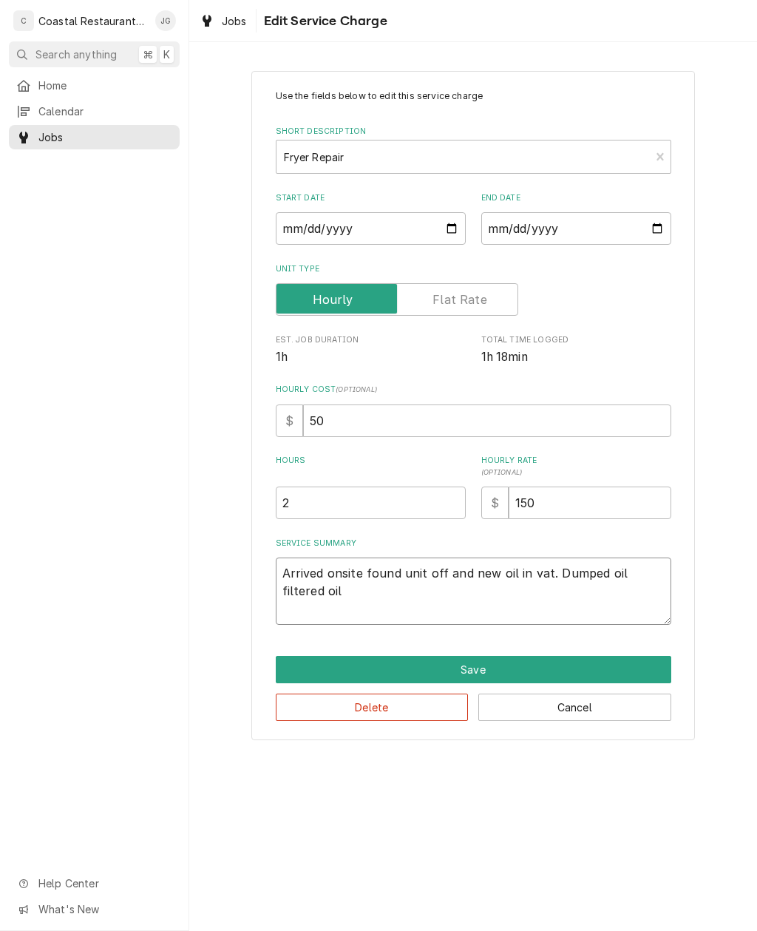
type textarea "Arrived onsite found unit off and new oil in vat. Dumped oil filtered oil i"
type textarea "x"
type textarea "Arrived onsite found unit off and new oil in vat. Dumped oil filtered oil"
type textarea "x"
type textarea "Arrived onsite found unit off and new oil in vat. Dumped oil filtered oil u"
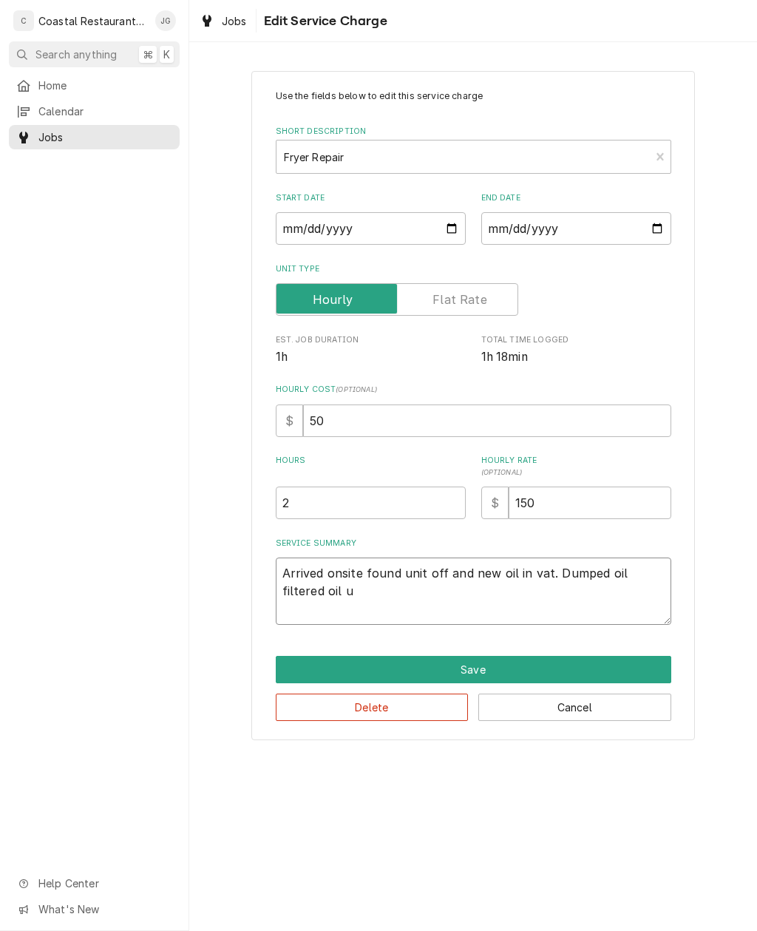
type textarea "x"
type textarea "Arrived onsite found unit off and new oil in vat. Dumped oil filtered oil us"
type textarea "x"
type textarea "Arrived onsite found unit off and new oil in vat. Dumped oil filtered oil usi"
type textarea "x"
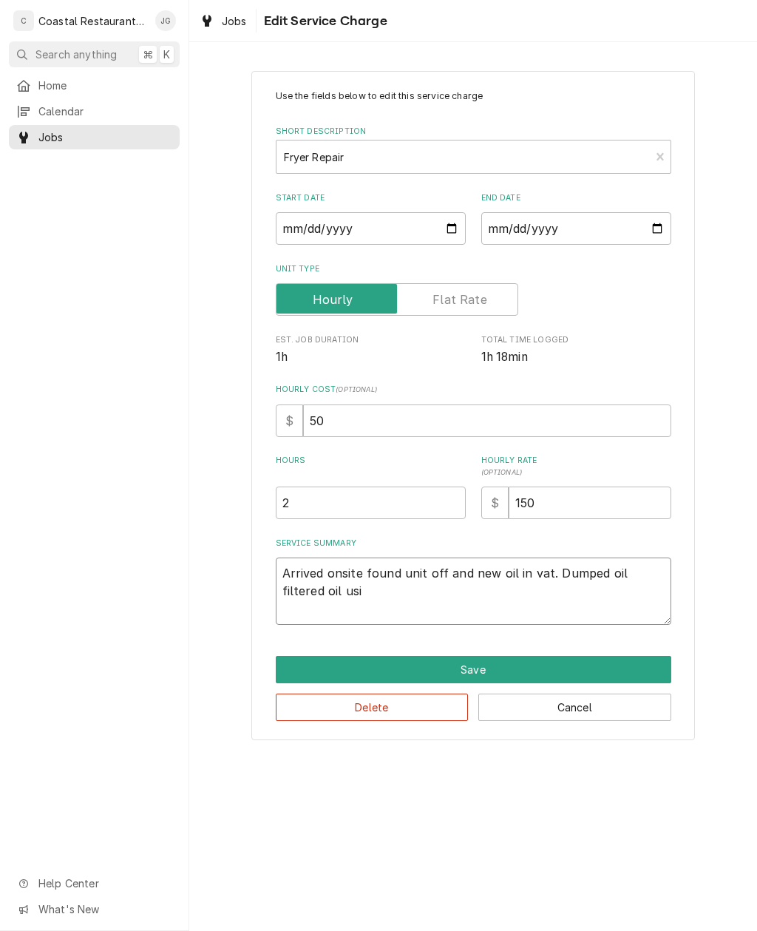
type textarea "Arrived onsite found unit off and new oil in vat. Dumped oil filtered oil usin"
type textarea "x"
type textarea "Arrived onsite found unit off and new oil in vat. Dumped oil filtered oil using"
type textarea "x"
type textarea "Arrived onsite found unit off and new oil in vat. Dumped oil filtered oil using…"
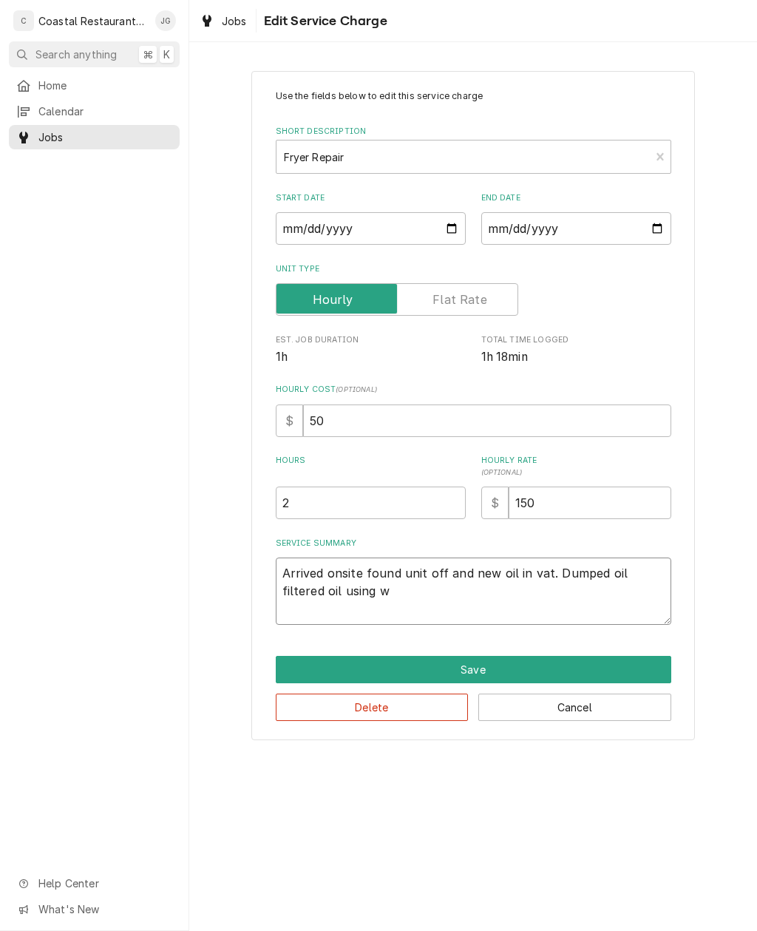
type textarea "x"
type textarea "Arrived onsite found unit off and new oil in vat. Dumped oil filtered oil using…"
type textarea "x"
type textarea "Arrived onsite found unit off and new oil in vat. Dumped oil filtered oil using…"
type textarea "x"
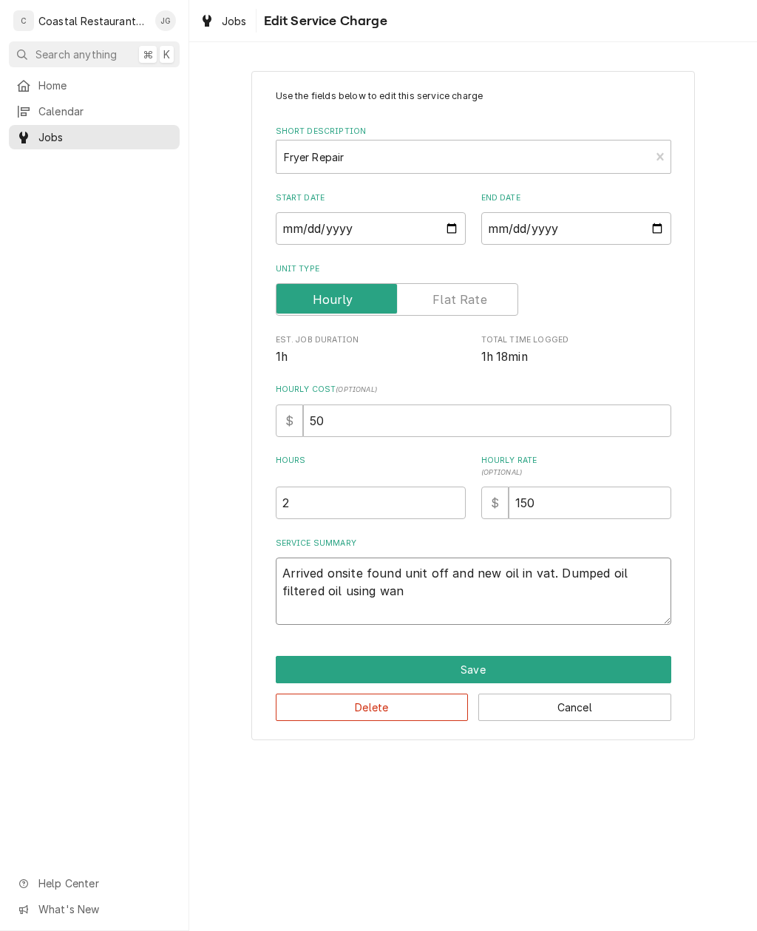
type textarea "Arrived onsite found unit off and new oil in vat. Dumped oil filtered oil using…"
type textarea "x"
type textarea "Arrived onsite found unit off and new oil in vat. Dumped oil filtered oil using…"
type textarea "x"
type textarea "Arrived onsite found unit off and new oil in vat. Dumped oil filtered oil using…"
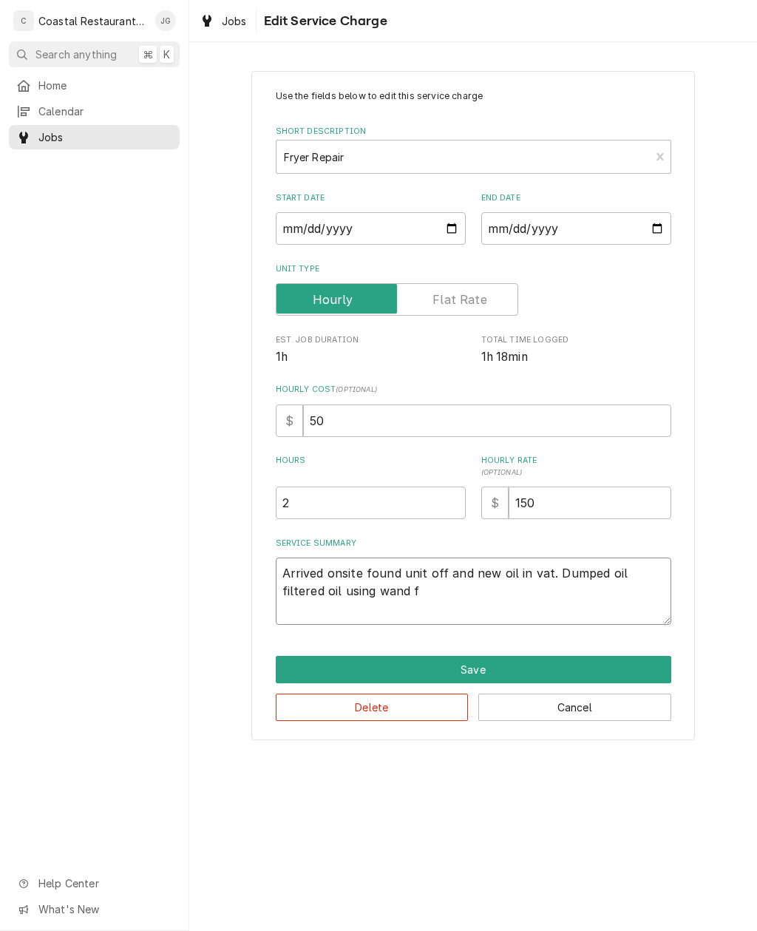
type textarea "x"
type textarea "Arrived onsite found unit off and new oil in vat. Dumped oil filtered oil using…"
type textarea "x"
type textarea "Arrived onsite found unit off and new oil in vat. Dumped oil filtered oil using…"
type textarea "x"
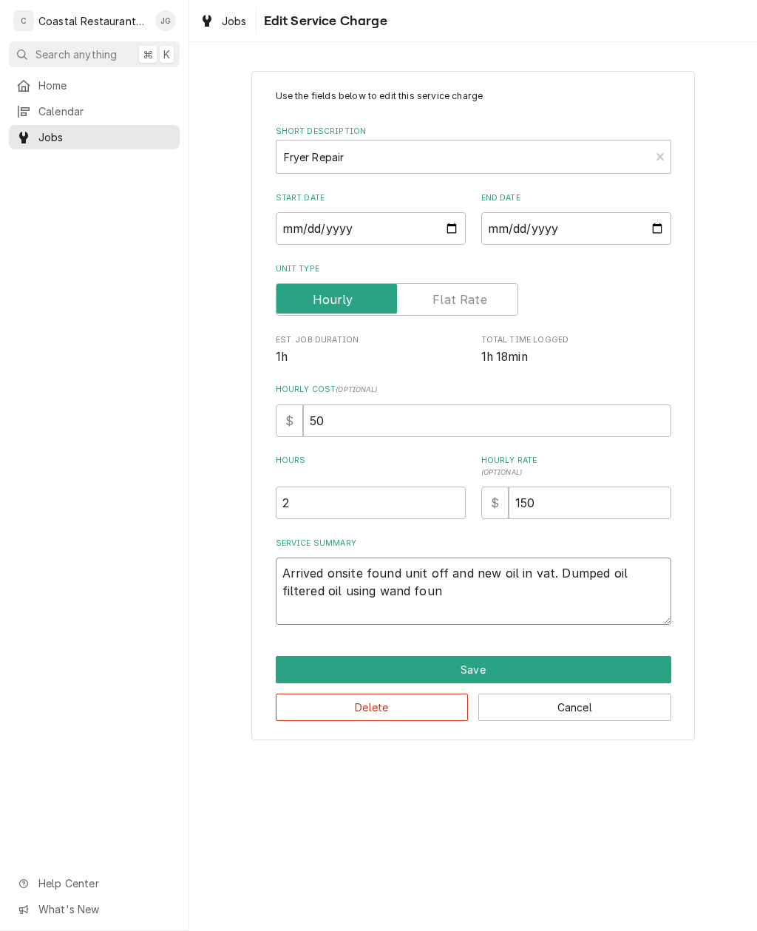
type textarea "Arrived onsite found unit off and new oil in vat. Dumped oil filtered oil using…"
type textarea "x"
type textarea "Arrived onsite found unit off and new oil in vat. Dumped oil filtered oil using…"
type textarea "x"
type textarea "Arrived onsite found unit off and new oil in vat. Dumped oil filtered oil using…"
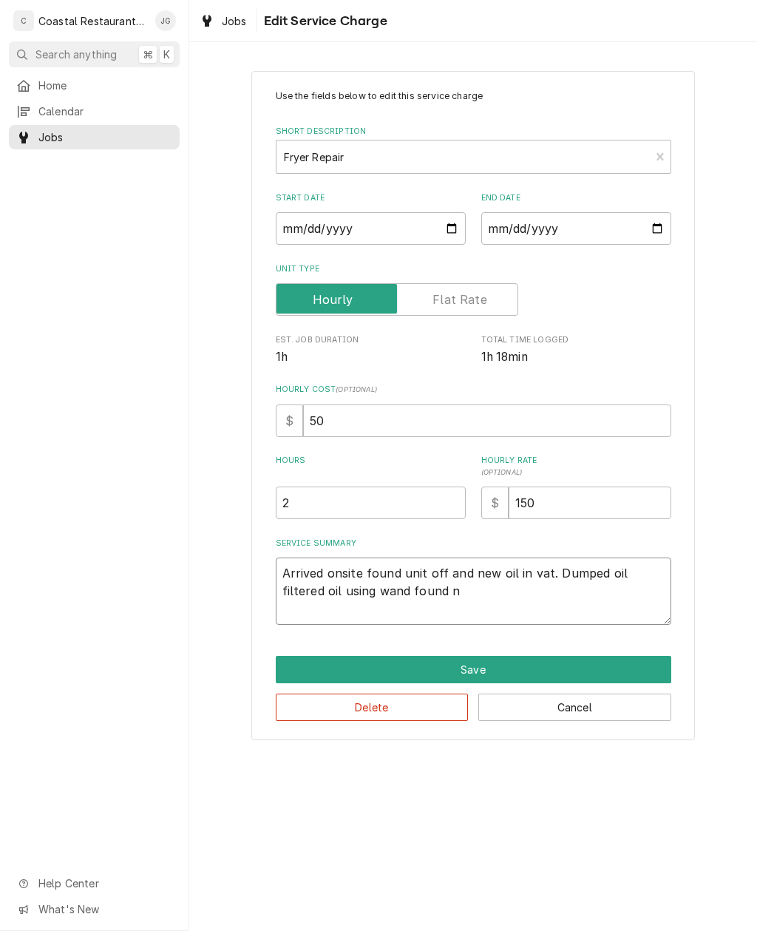
type textarea "x"
type textarea "Arrived onsite found unit off and new oil in vat. Dumped oil filtered oil using…"
type textarea "x"
type textarea "Arrived onsite found unit off and new oil in vat. Dumped oil filtered oil using…"
type textarea "x"
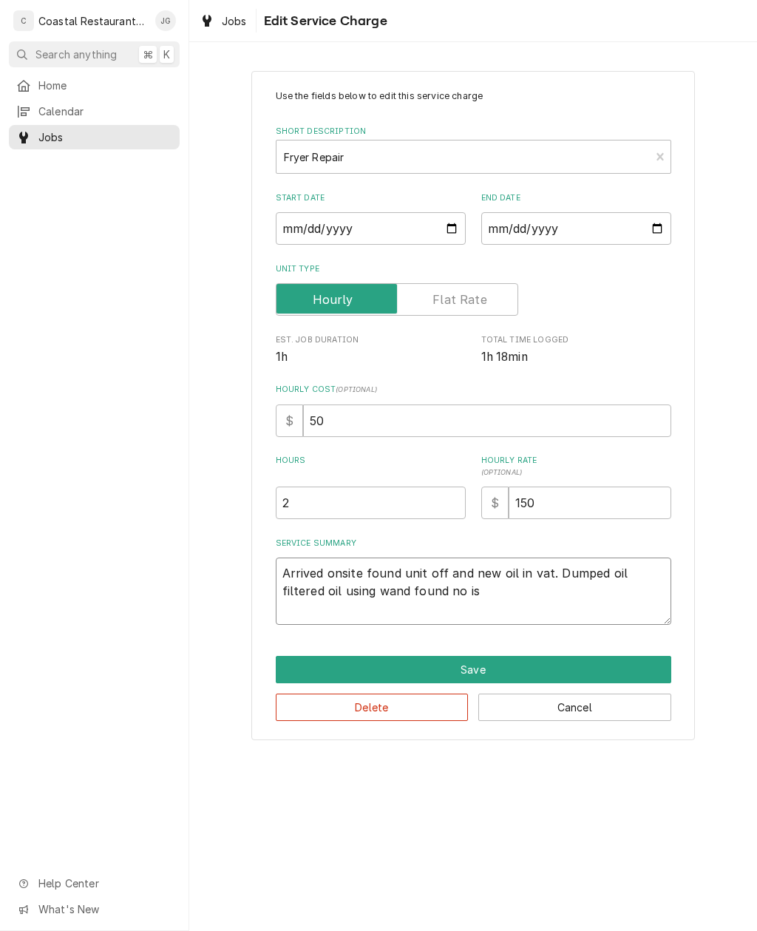
type textarea "Arrived onsite found unit off and new oil in vat. Dumped oil filtered oil using…"
type textarea "x"
type textarea "Arrived onsite found unit off and new oil in vat. Dumped oil filtered oil using…"
type textarea "x"
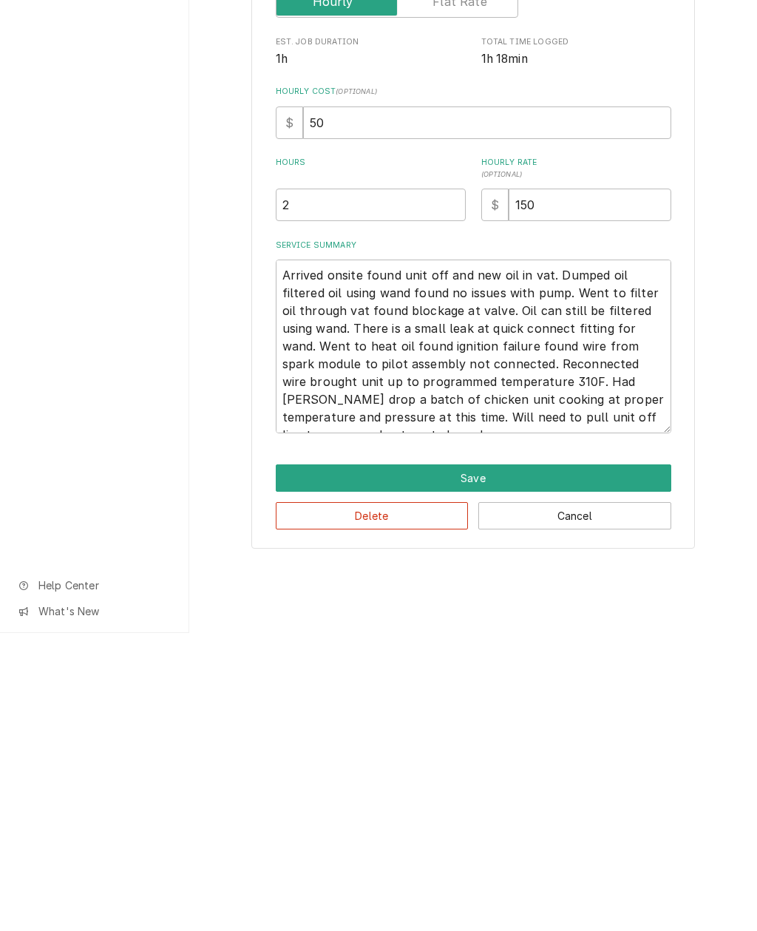
click at [561, 763] on button "Save" at bounding box center [474, 776] width 396 height 27
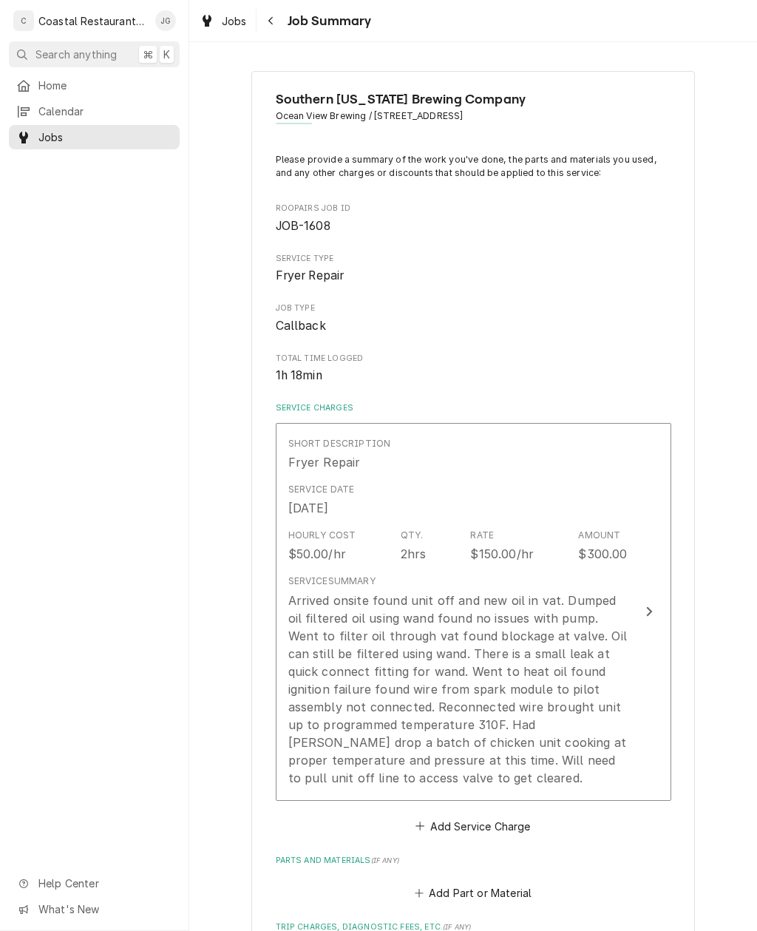
click at [626, 718] on div "Arrived onsite found unit off and new oil in vat. Dumped oil filtered oil using…" at bounding box center [458, 689] width 340 height 195
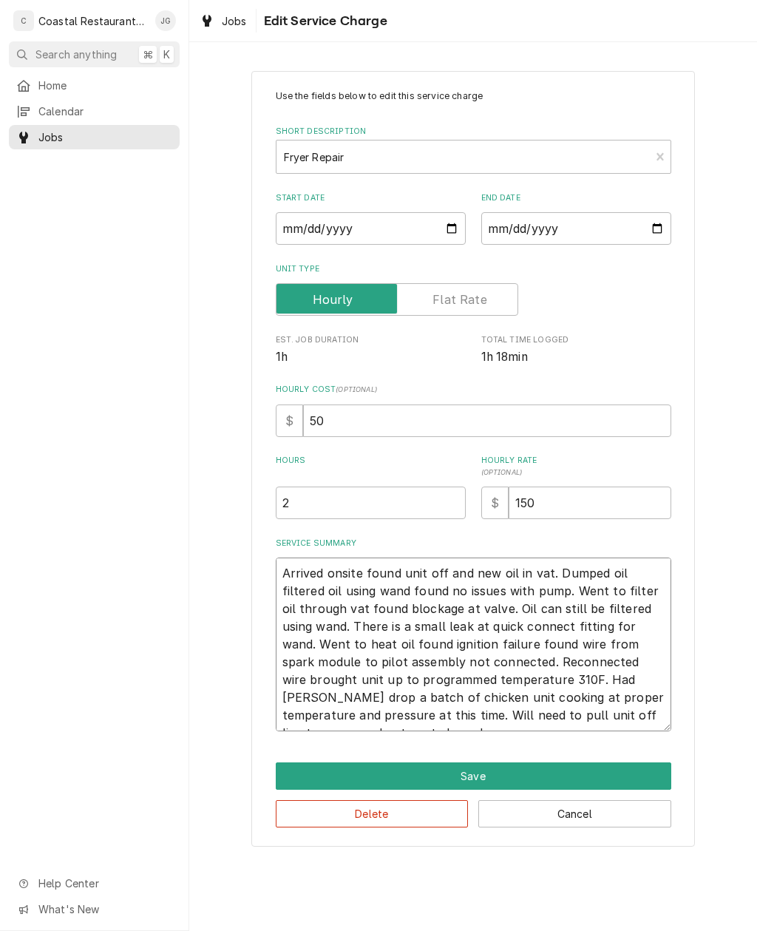
click at [619, 578] on textarea "Arrived onsite found unit off and new oil in vat. Dumped oil filtered oil using…" at bounding box center [474, 645] width 396 height 174
click at [594, 571] on textarea "Arrived onsite found unit off and new oil in vat. Dumped oil filtered oil using…" at bounding box center [474, 645] width 396 height 174
click at [627, 569] on textarea "Arrived onsite found unit off and new oil in vat. Dropped oil filtered oil usin…" at bounding box center [474, 645] width 396 height 174
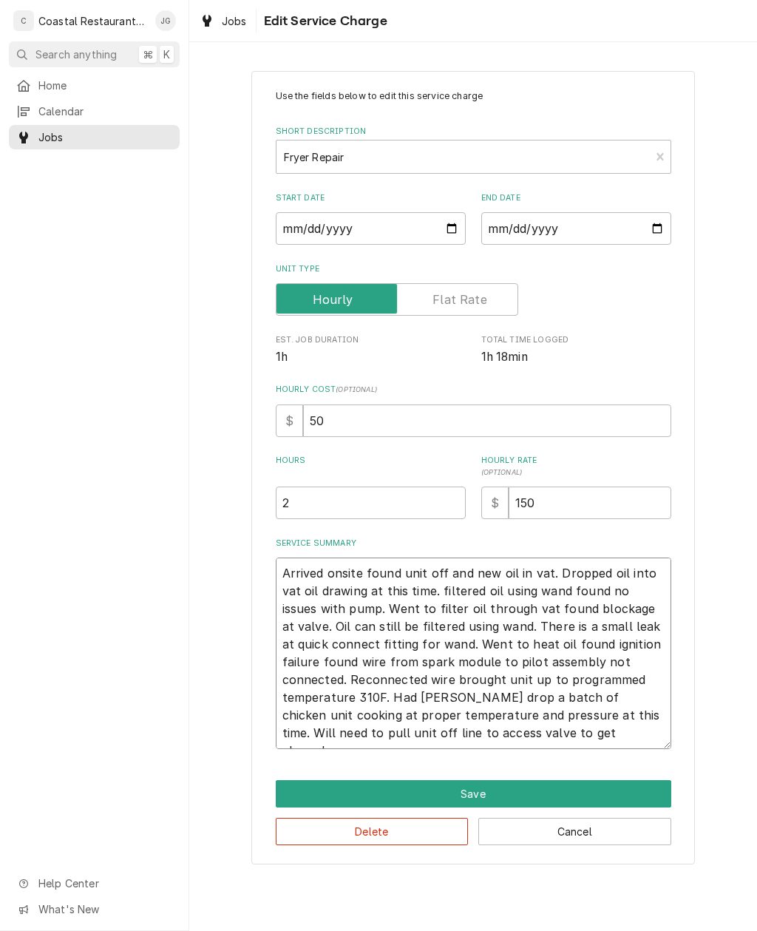
click at [445, 591] on textarea "Arrived onsite found unit off and new oil in vat. Dropped oil into vat oil draw…" at bounding box center [474, 654] width 396 height 192
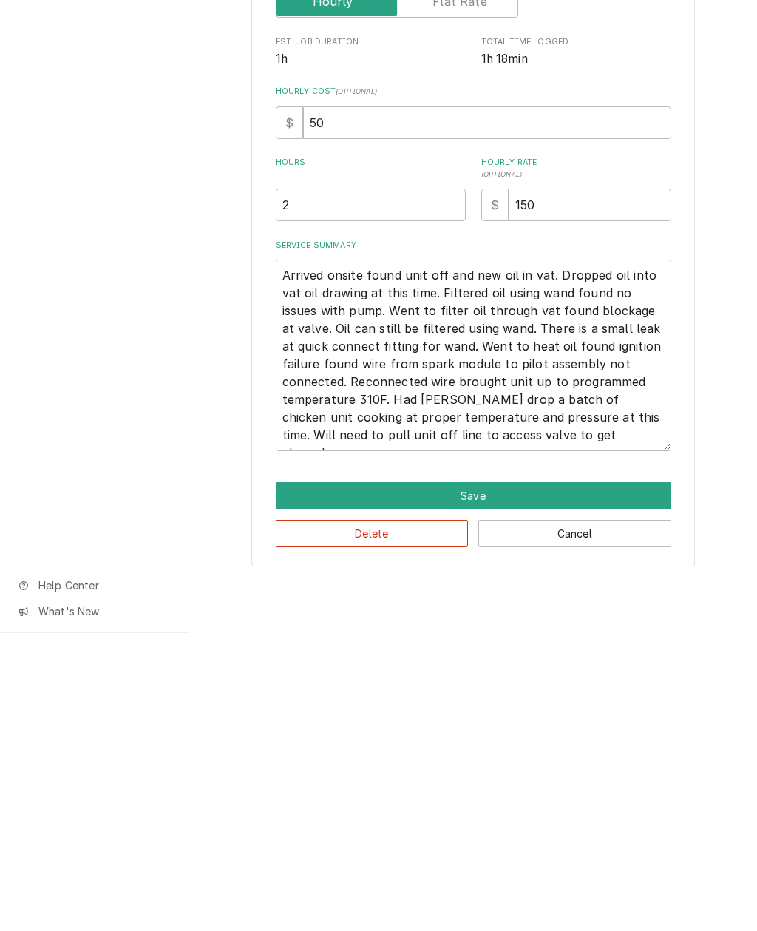
click at [573, 780] on button "Save" at bounding box center [474, 793] width 396 height 27
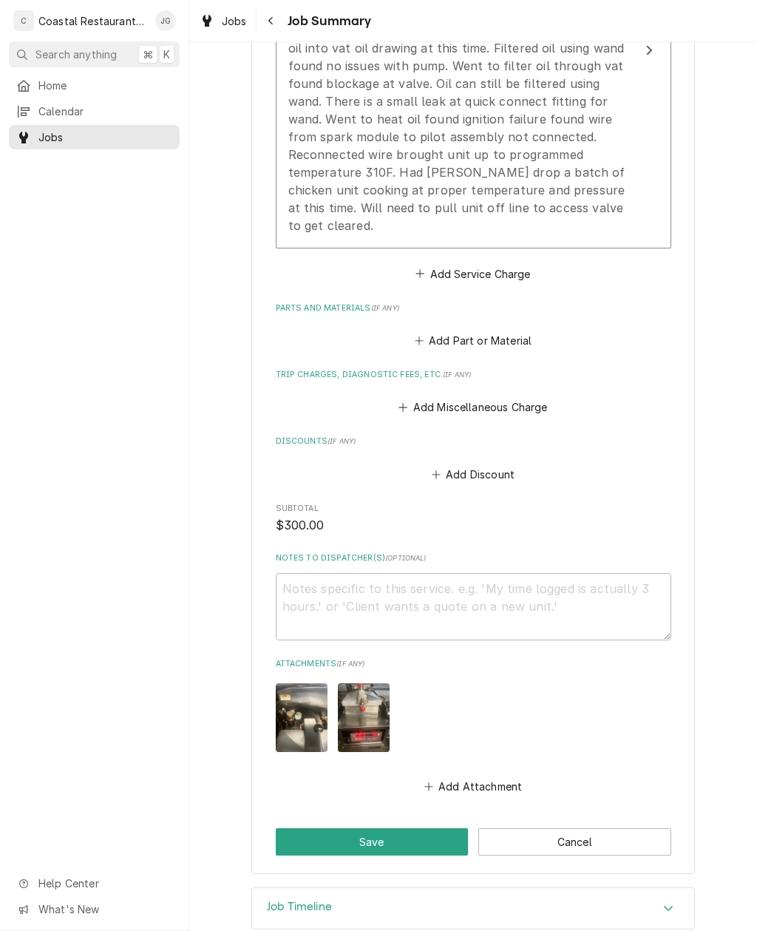
scroll to position [570, 0]
click at [408, 829] on button "Save" at bounding box center [372, 842] width 193 height 27
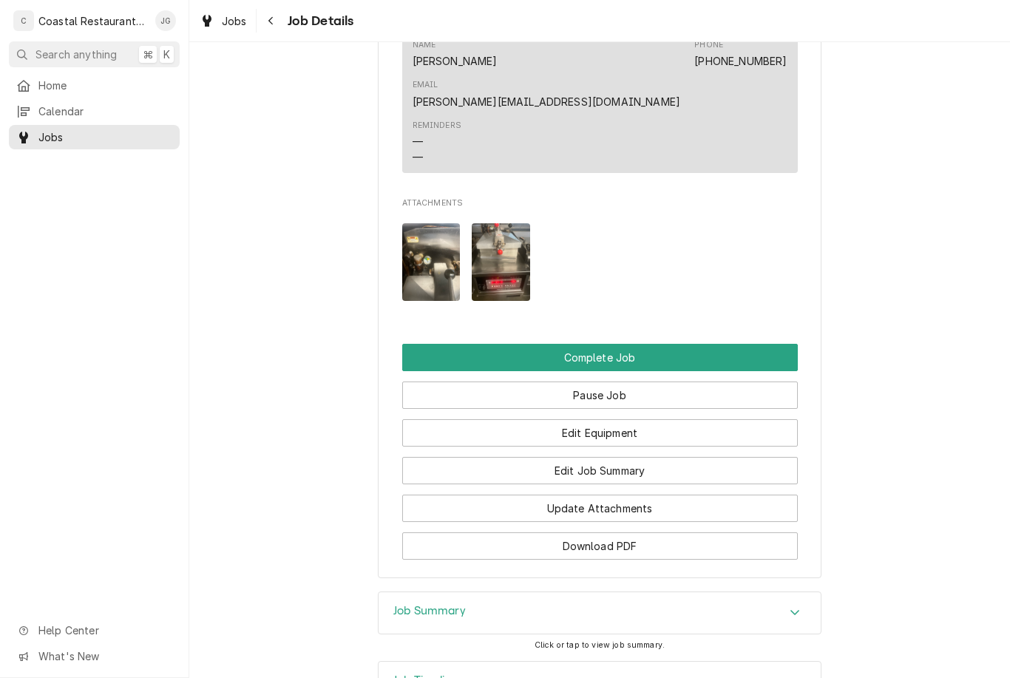
scroll to position [1480, 0]
click at [641, 458] on button "Edit Job Summary" at bounding box center [600, 471] width 396 height 27
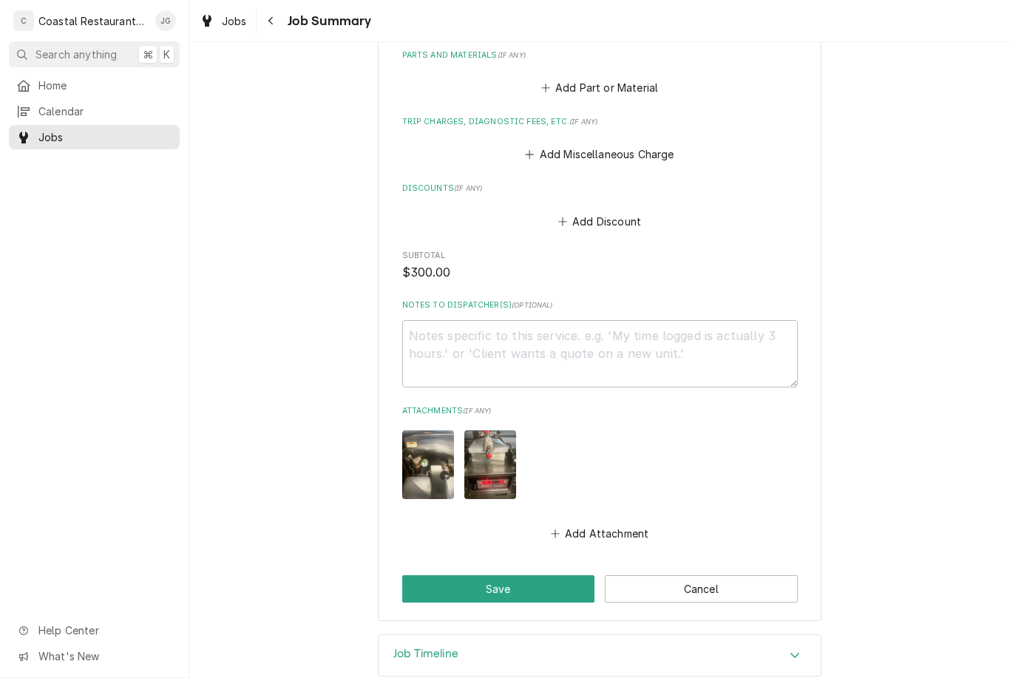
scroll to position [823, 0]
click at [604, 524] on button "Add Attachment" at bounding box center [600, 534] width 104 height 21
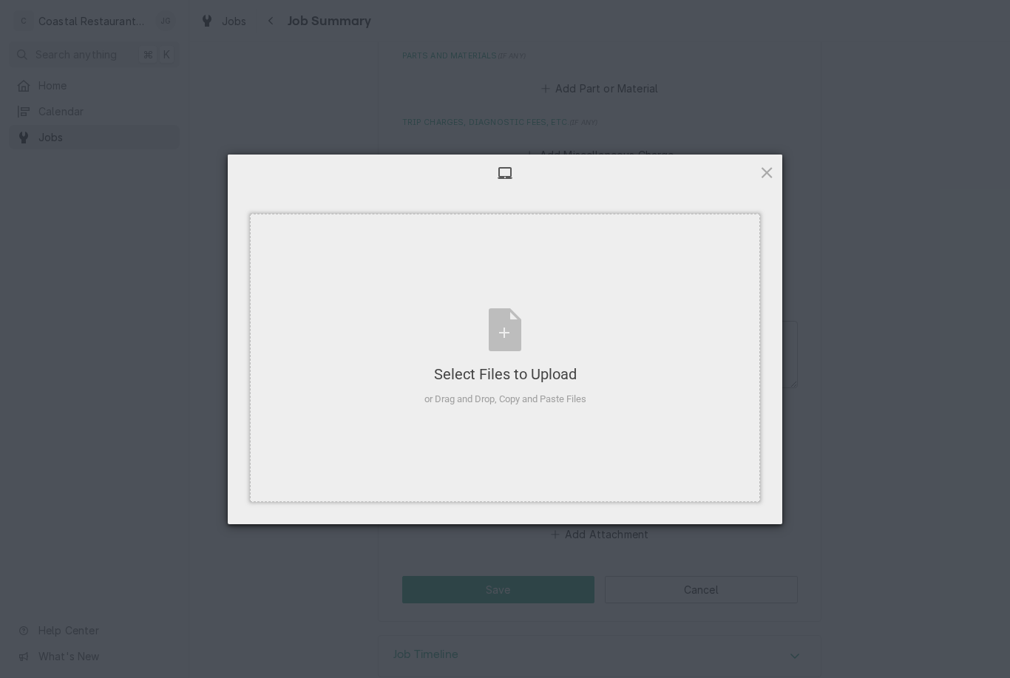
click at [582, 431] on div "Select Files to Upload or Drag and Drop, Copy and Paste Files" at bounding box center [505, 358] width 510 height 288
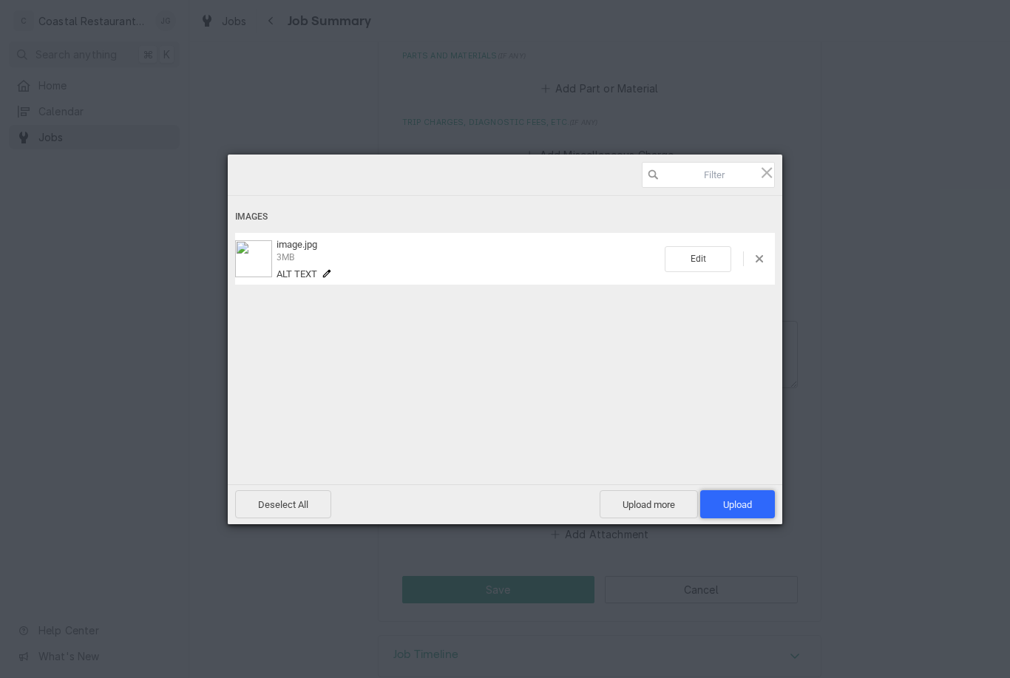
click at [747, 499] on span "Upload 1" at bounding box center [737, 504] width 29 height 11
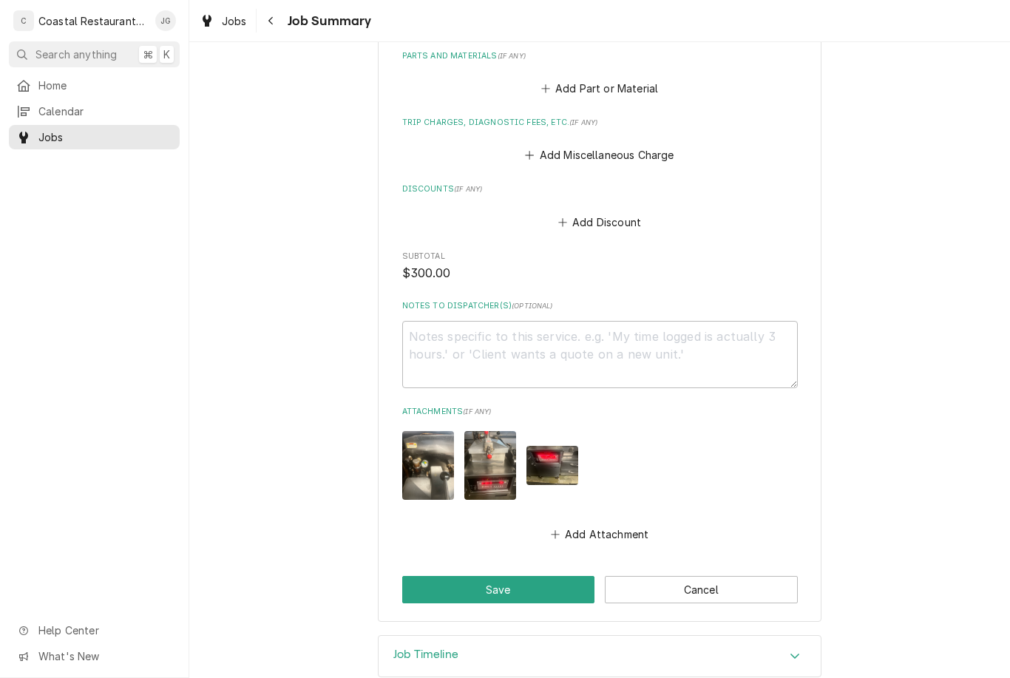
click at [546, 576] on button "Save" at bounding box center [498, 589] width 193 height 27
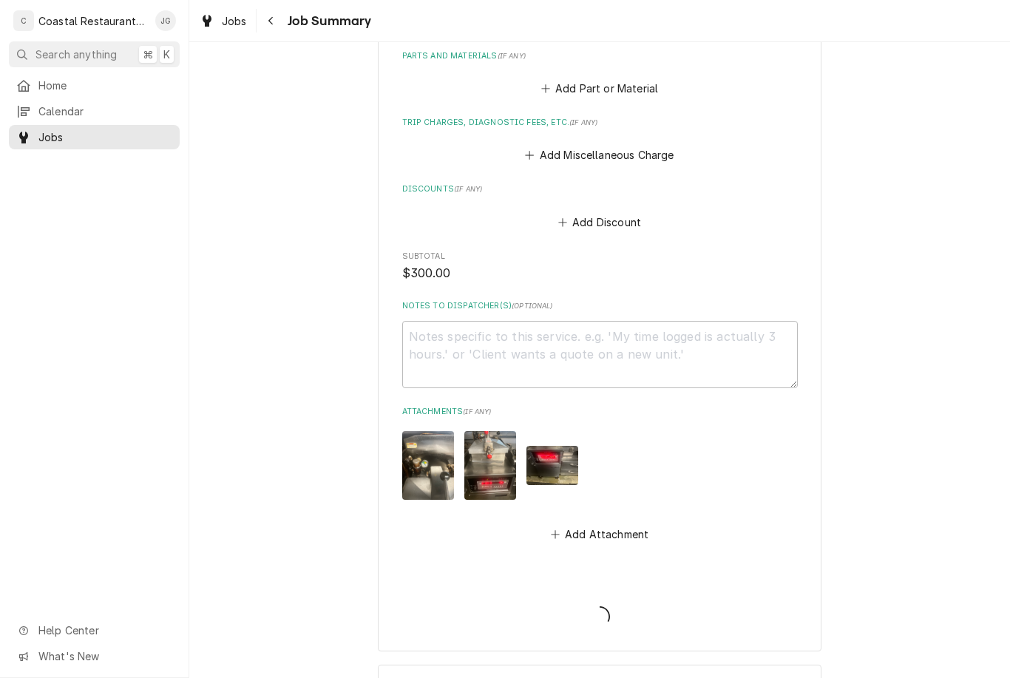
type textarea "x"
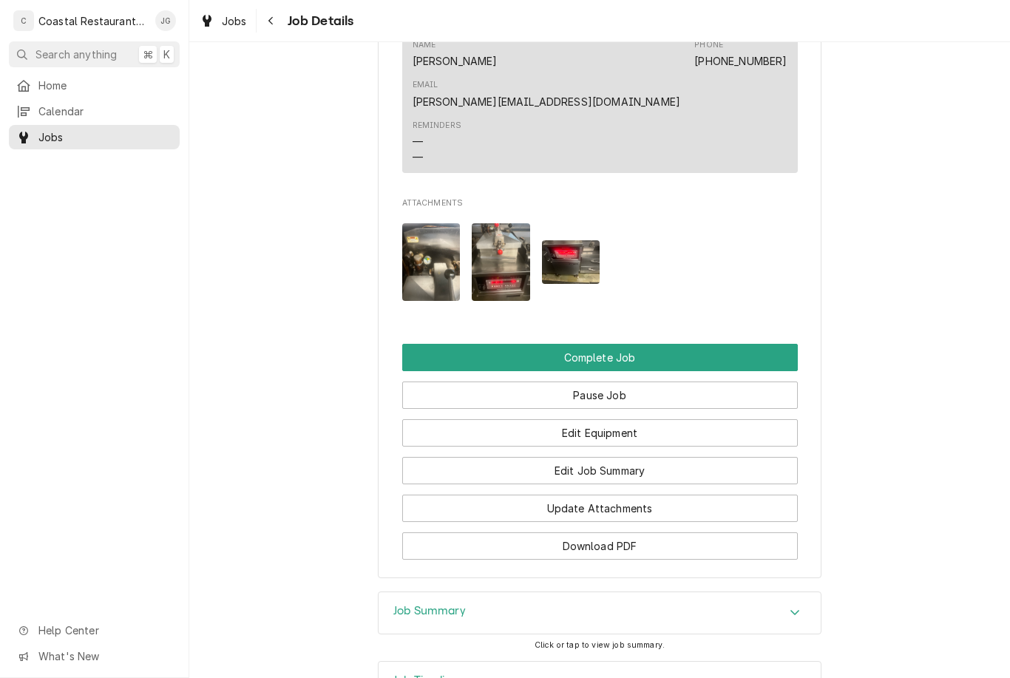
scroll to position [1480, 0]
click at [670, 345] on button "Complete Job" at bounding box center [600, 358] width 396 height 27
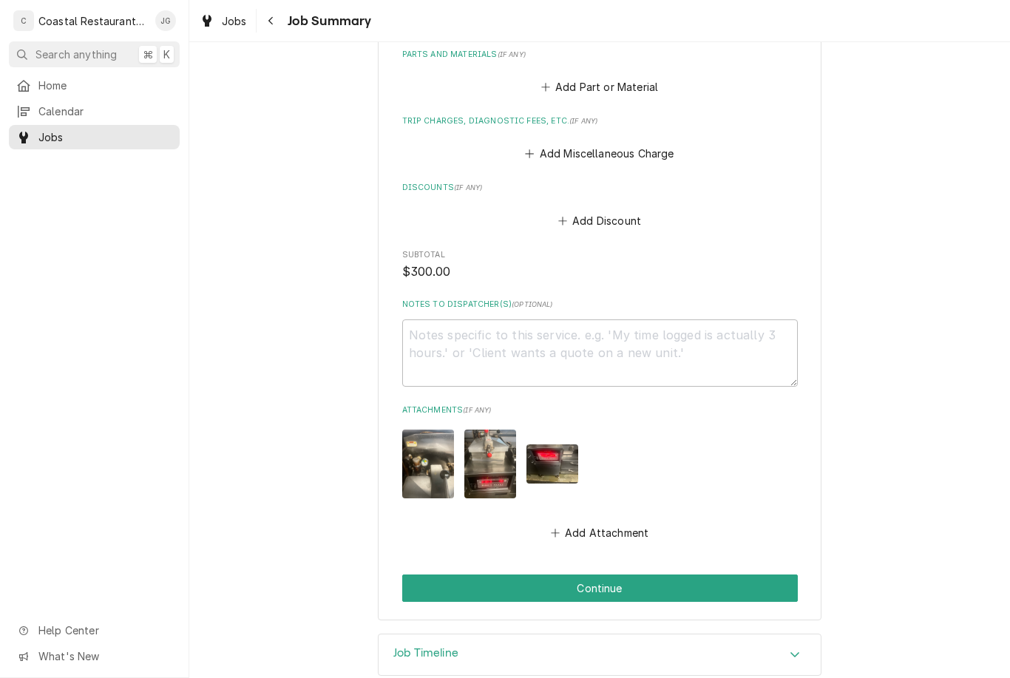
scroll to position [823, 0]
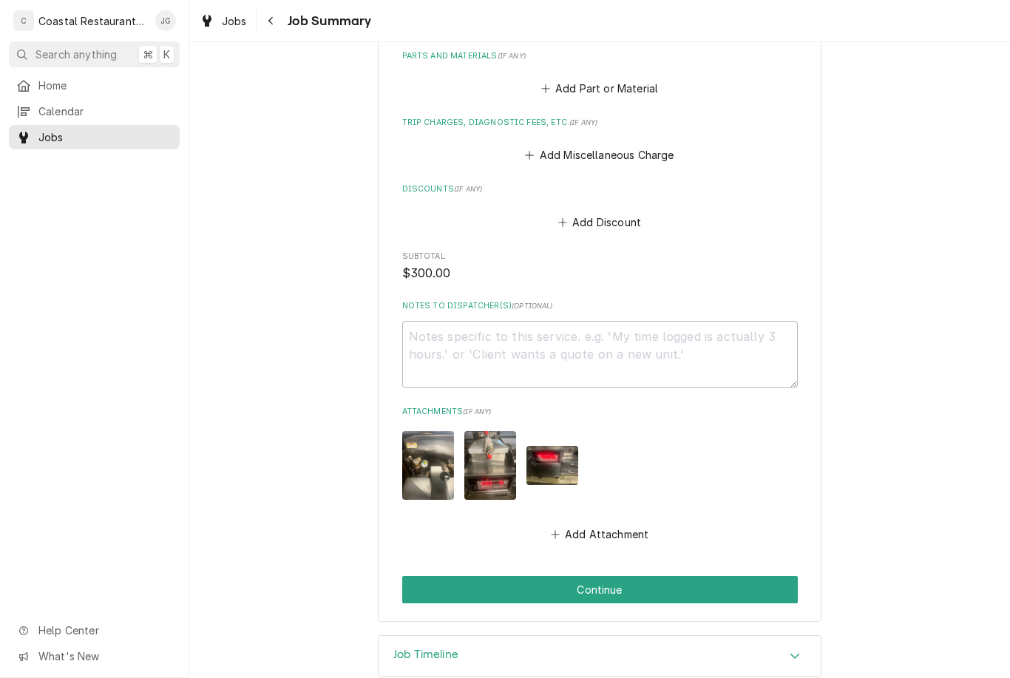
click at [651, 576] on button "Continue" at bounding box center [600, 589] width 396 height 27
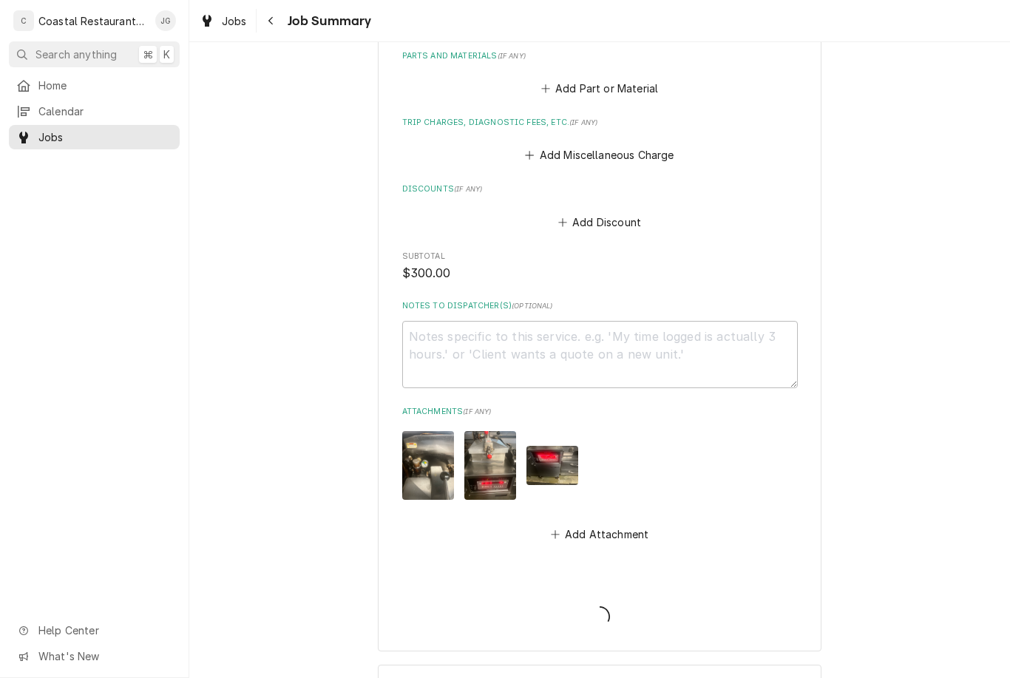
type textarea "x"
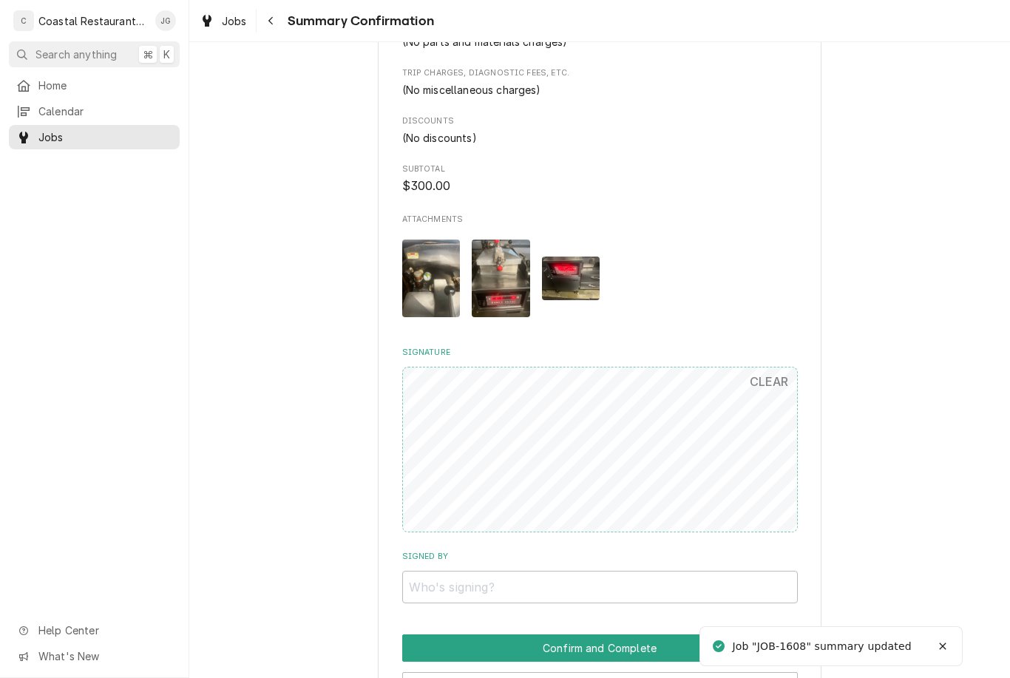
scroll to position [721, 0]
click at [623, 570] on input "Signed By" at bounding box center [600, 586] width 396 height 33
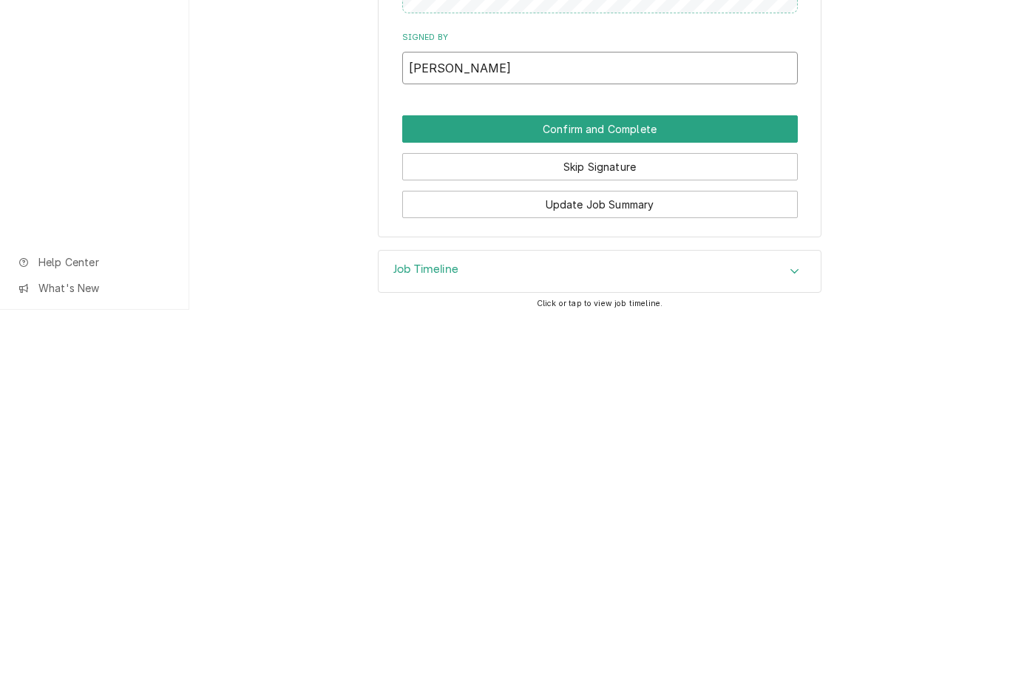
scroll to position [871, 0]
type input "Maggie"
click at [627, 485] on button "Confirm and Complete" at bounding box center [600, 498] width 396 height 27
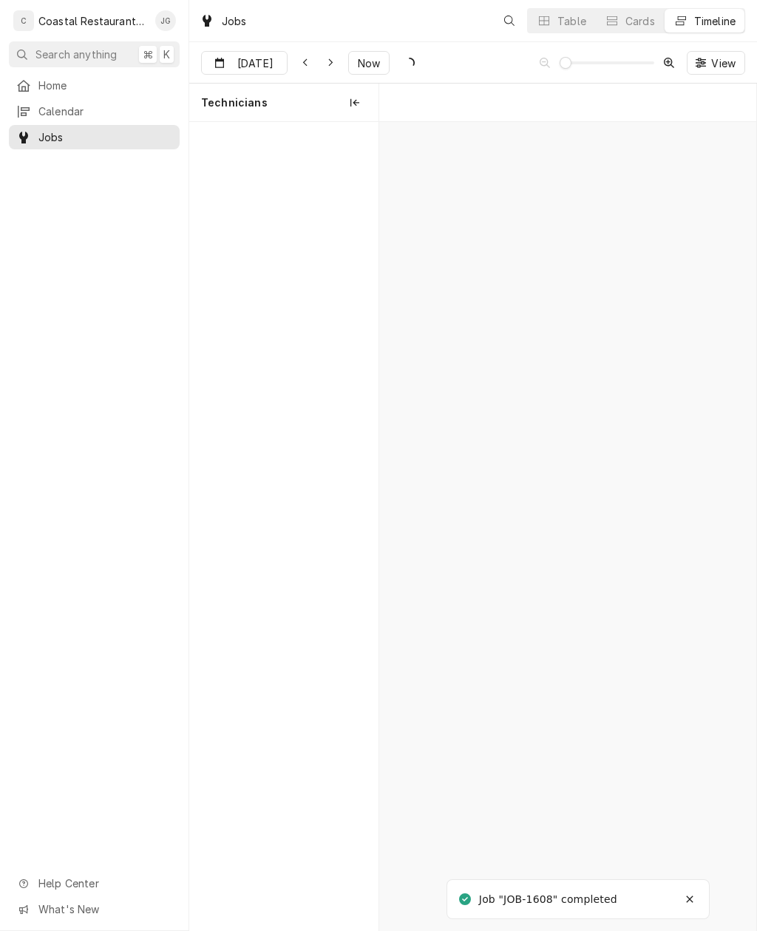
scroll to position [0, 7478]
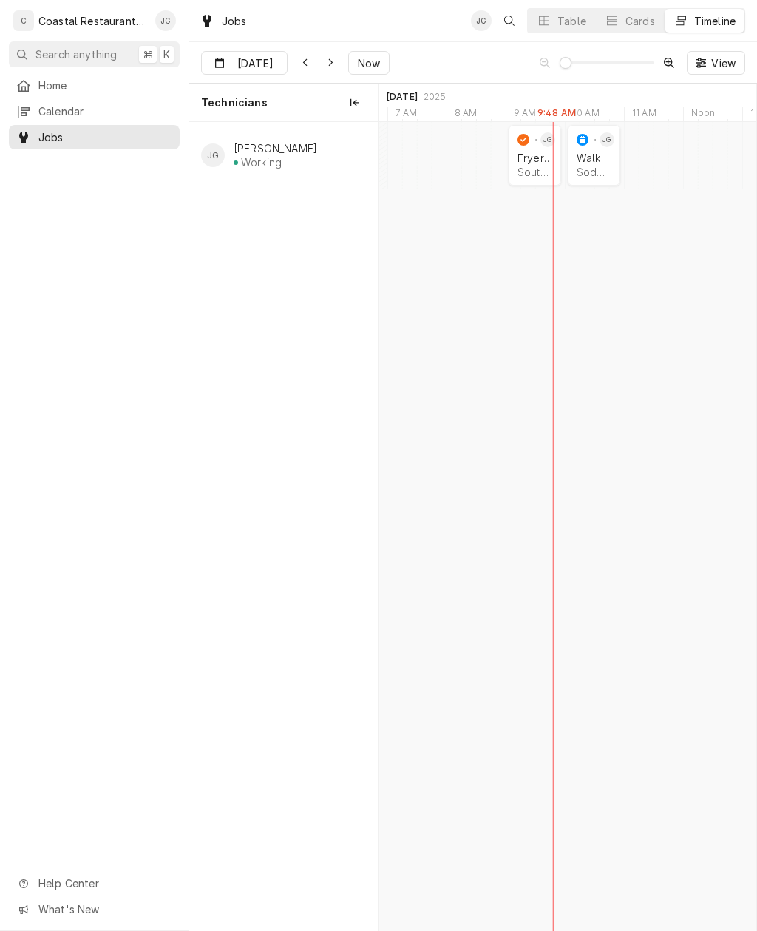
click at [533, 174] on div "Southern Delaware Brewing Company | Ocean View, 19970" at bounding box center [535, 172] width 35 height 13
